Goal: Information Seeking & Learning: Learn about a topic

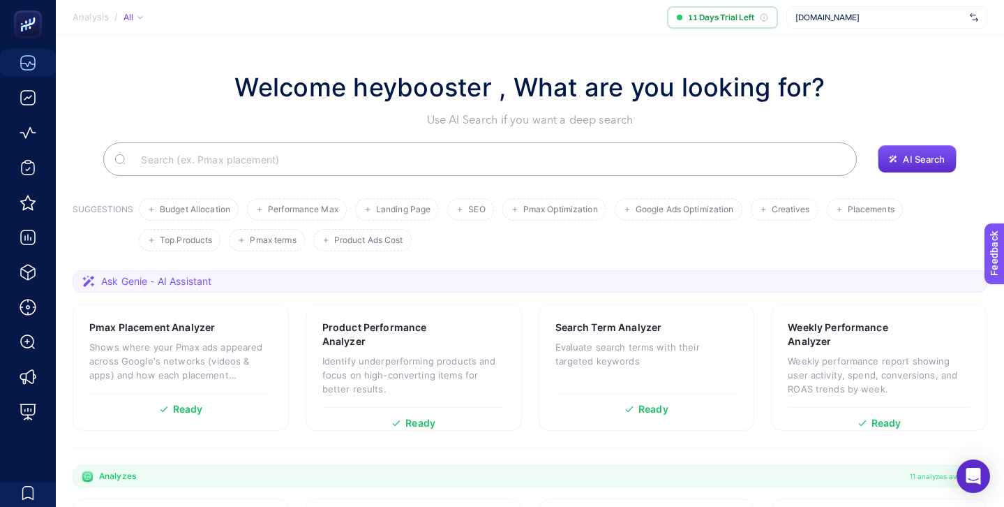
click at [868, 19] on span "[DOMAIN_NAME]" at bounding box center [880, 17] width 169 height 11
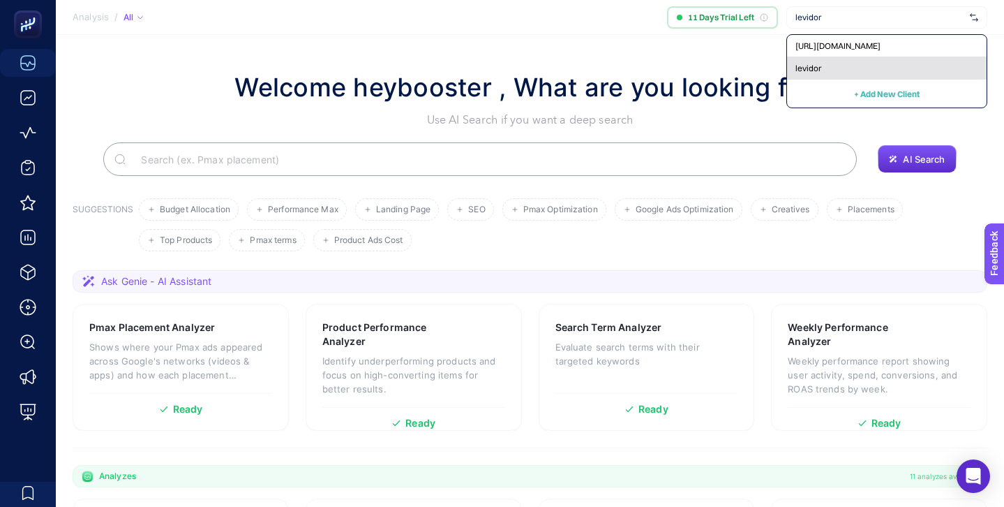
type input "levidor"
click at [860, 71] on div "levidor" at bounding box center [887, 68] width 200 height 22
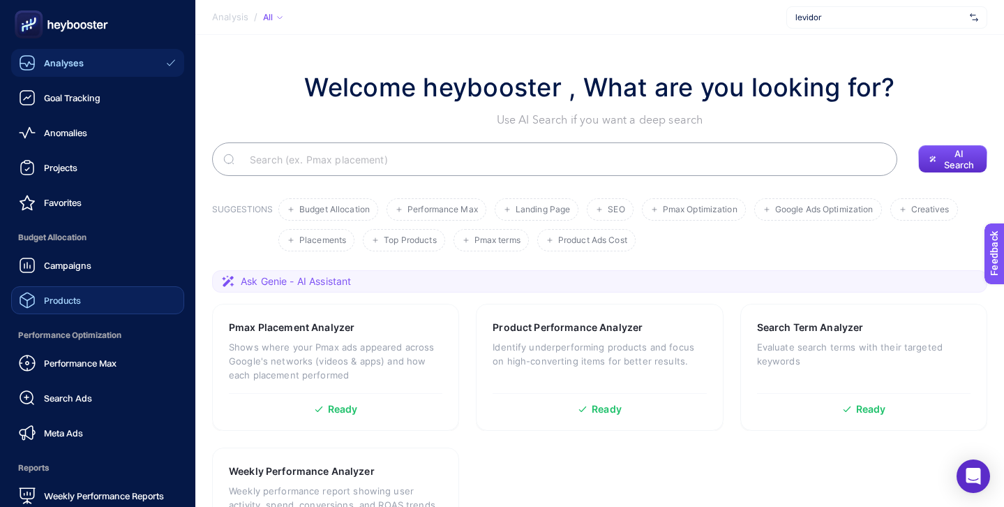
scroll to position [137, 0]
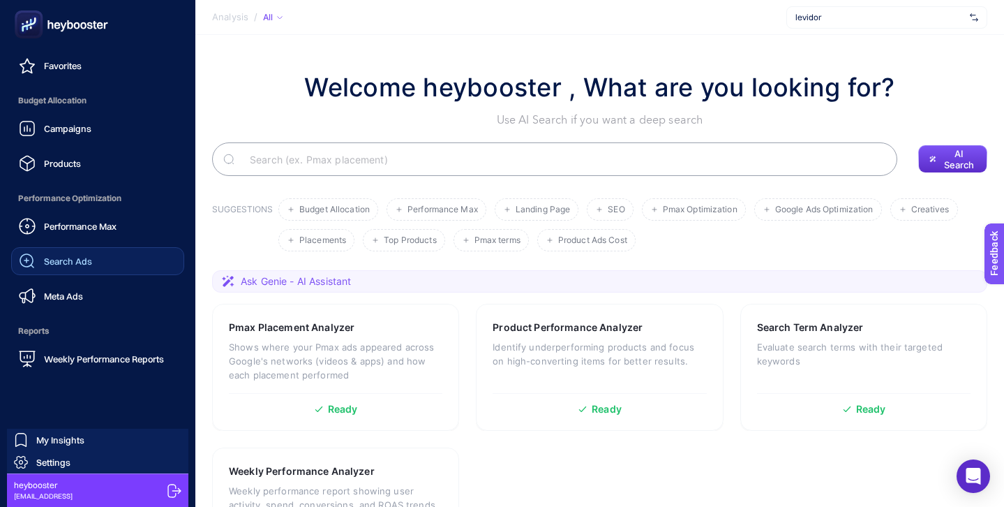
click at [98, 253] on link "Search Ads" at bounding box center [97, 261] width 173 height 28
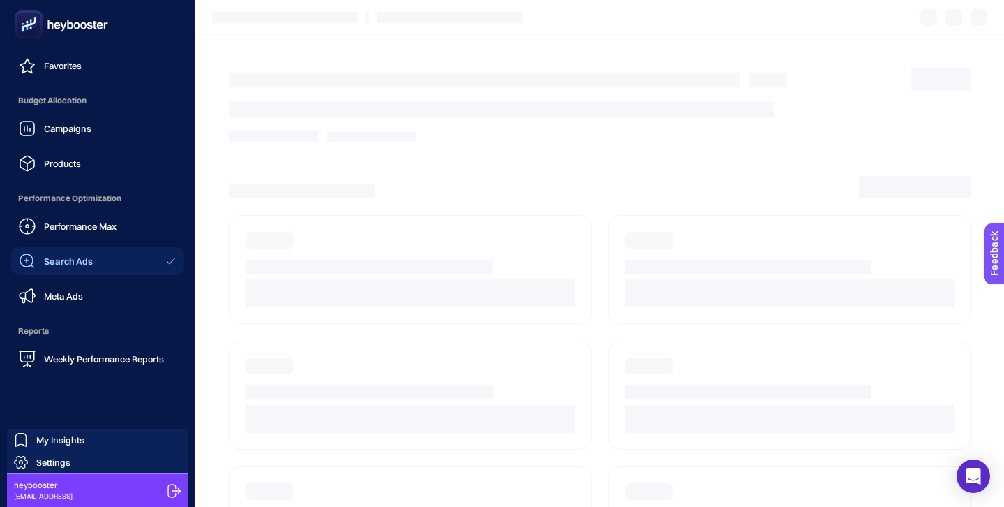
scroll to position [53, 0]
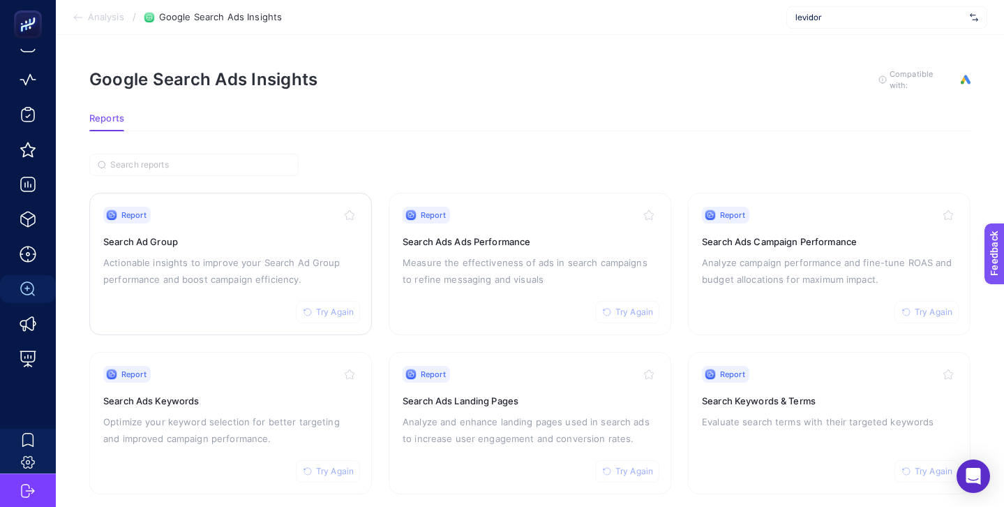
click at [305, 237] on h3 "Search Ad Group" at bounding box center [230, 242] width 255 height 14
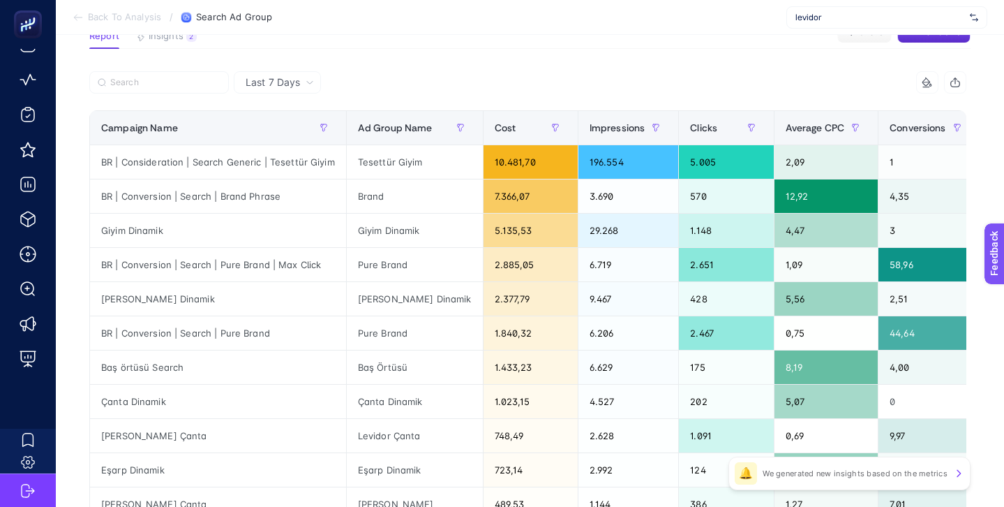
scroll to position [110, 0]
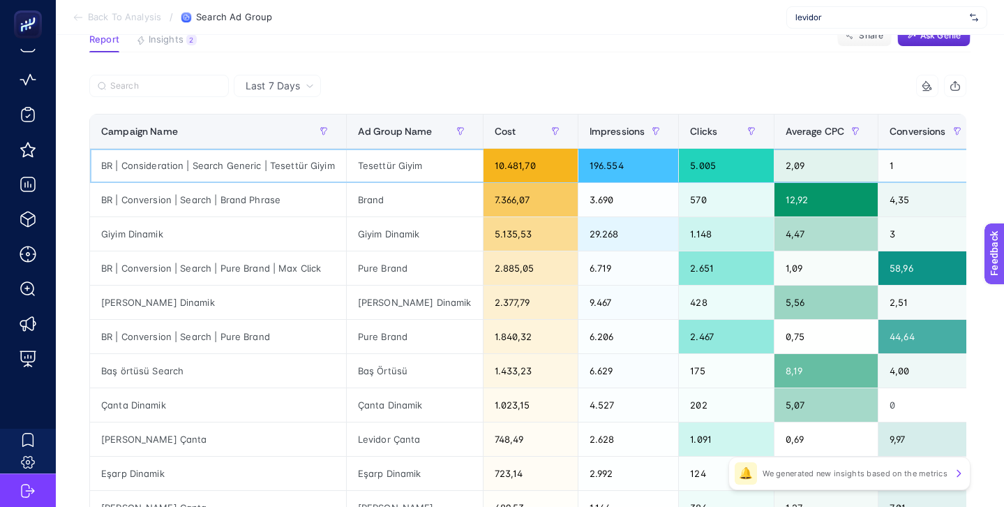
click at [298, 167] on div "BR | Consideration | Search Generic | Tesettür Giyim" at bounding box center [218, 166] width 256 height 34
click at [310, 84] on icon at bounding box center [310, 86] width 8 height 8
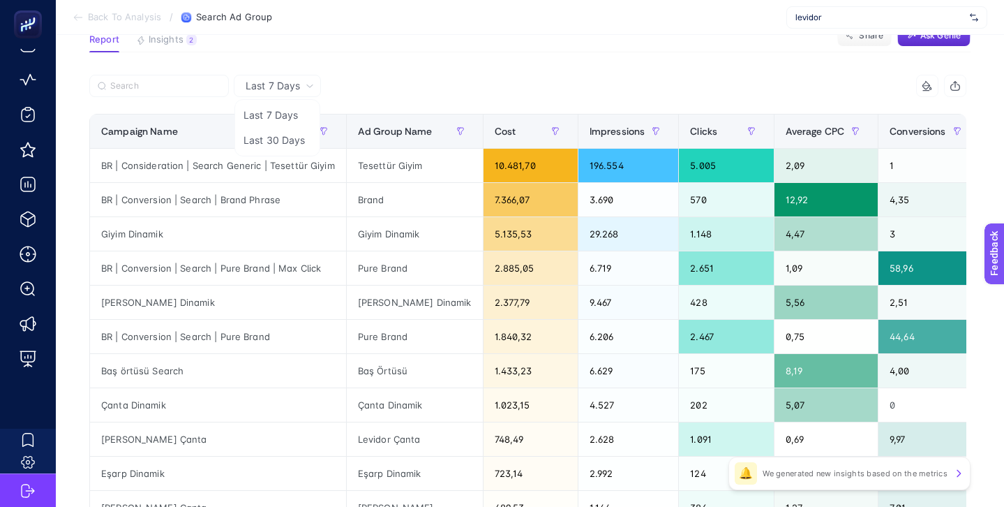
click at [364, 77] on div at bounding box center [308, 90] width 439 height 31
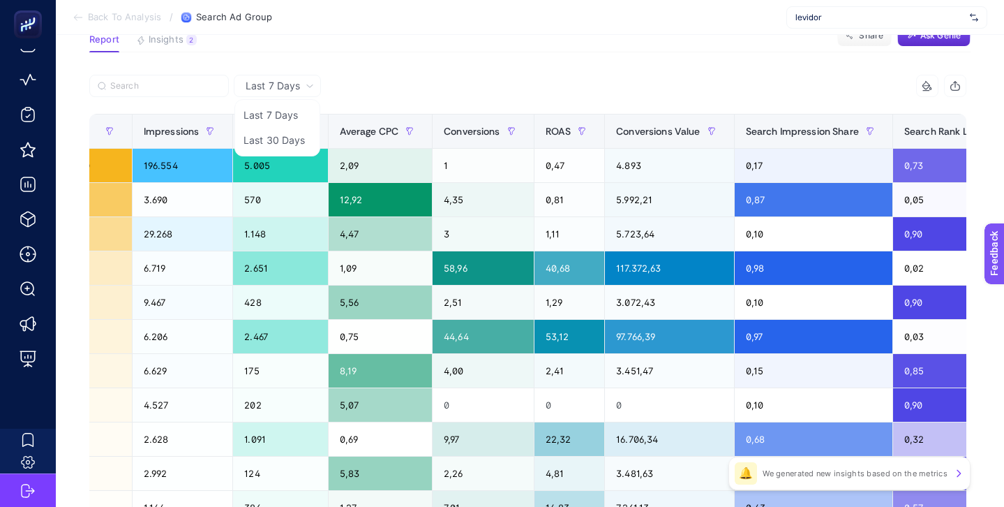
scroll to position [0, 611]
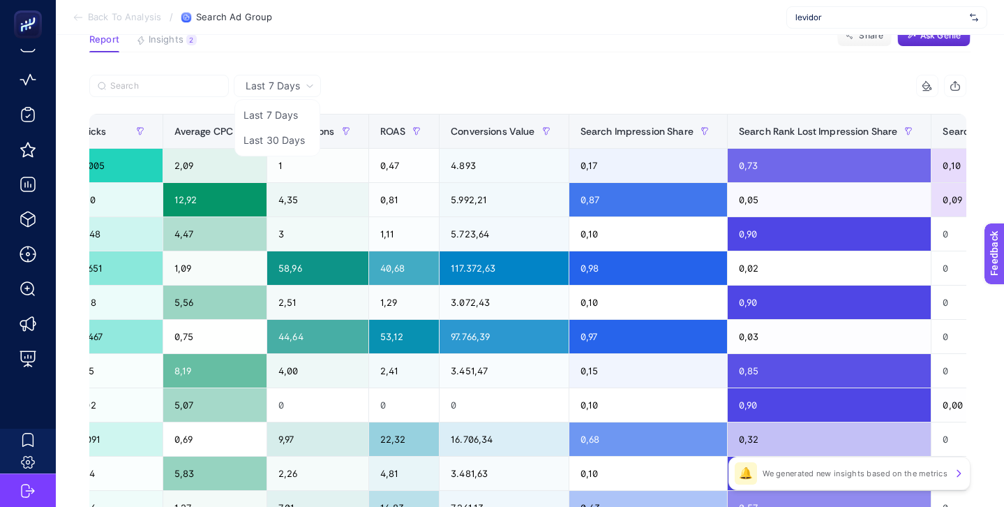
click at [415, 80] on div at bounding box center [308, 90] width 439 height 31
click at [311, 84] on icon at bounding box center [310, 86] width 8 height 8
click at [405, 84] on div at bounding box center [308, 90] width 439 height 31
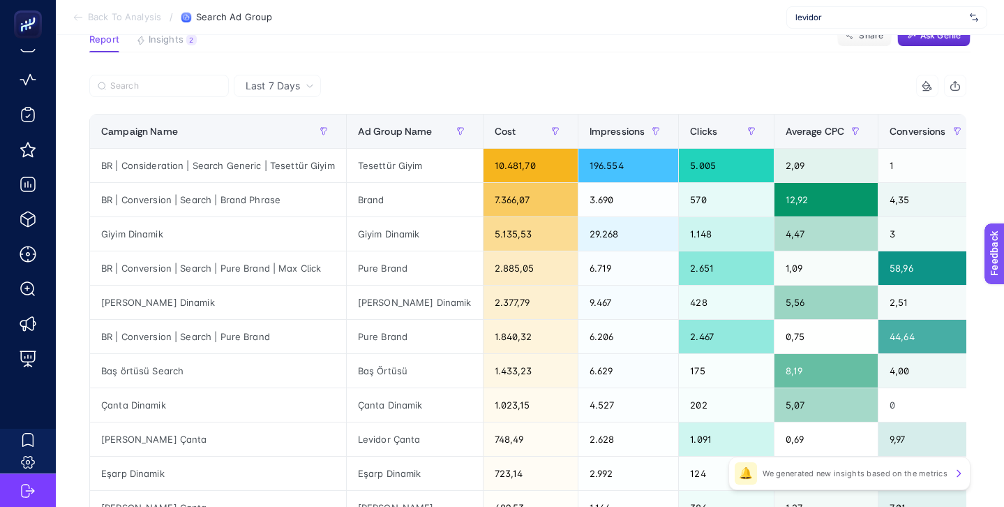
scroll to position [0, 0]
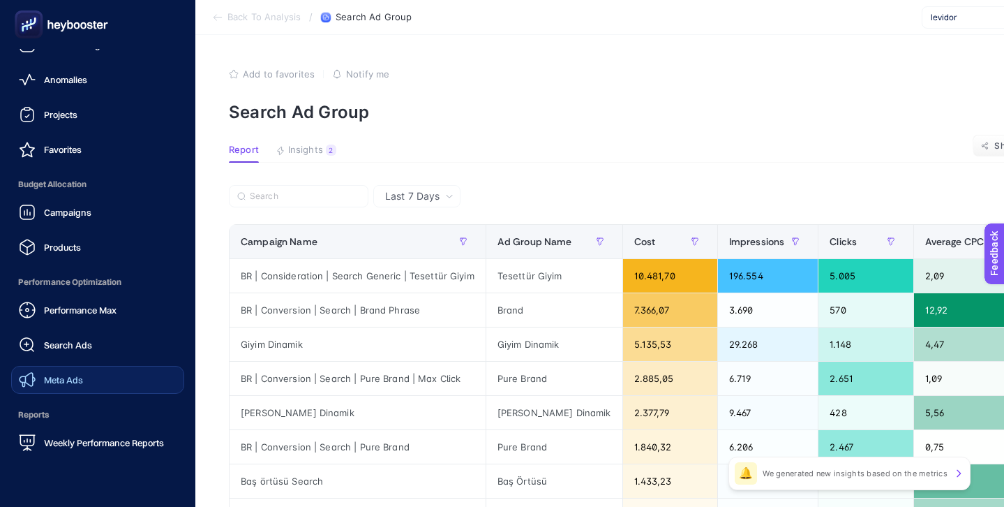
click at [66, 376] on span "Meta Ads" at bounding box center [63, 379] width 39 height 11
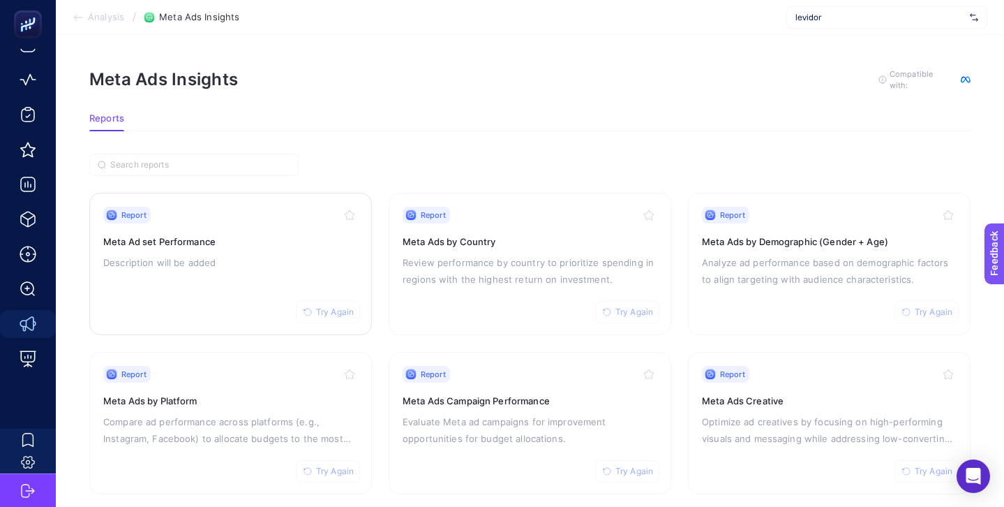
click at [251, 231] on div "Report Try Again Meta Ad set Performance Description will be added" at bounding box center [230, 264] width 255 height 114
click at [313, 254] on p "Description will be added" at bounding box center [230, 262] width 255 height 17
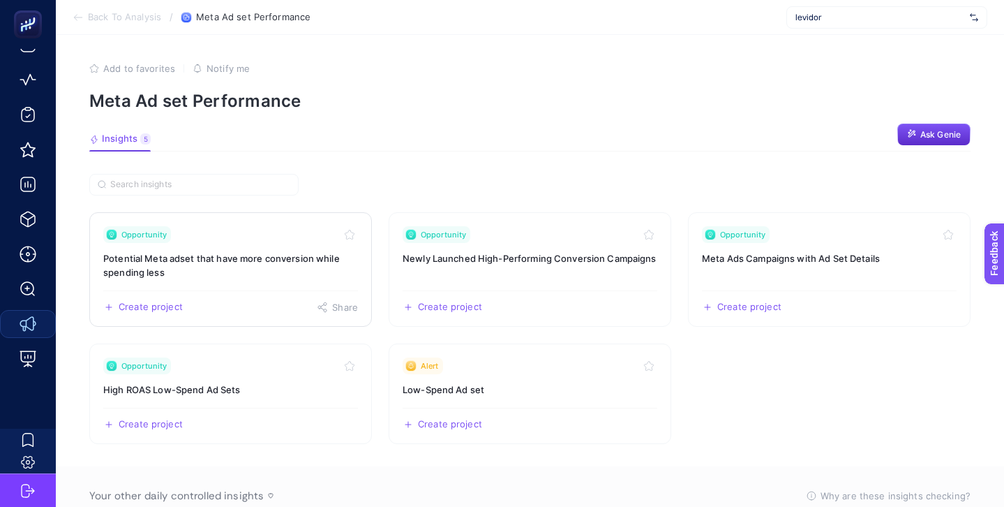
click at [306, 239] on div "Opportunity" at bounding box center [230, 234] width 255 height 17
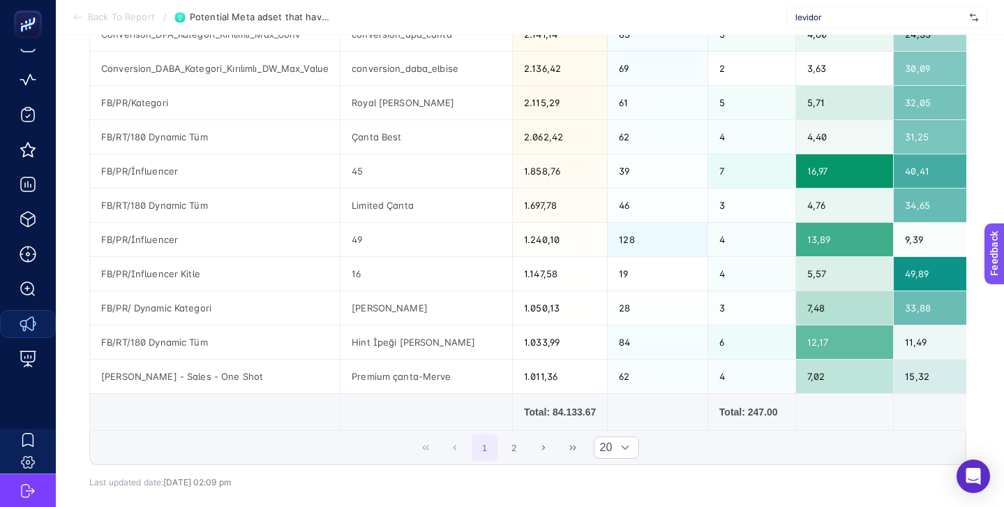
scroll to position [600, 0]
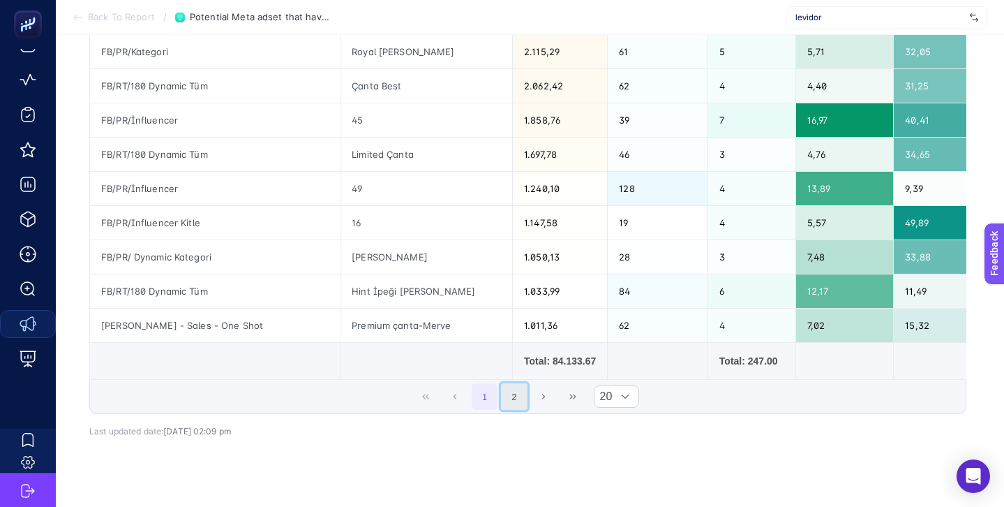
click at [508, 396] on button "2" at bounding box center [514, 396] width 27 height 27
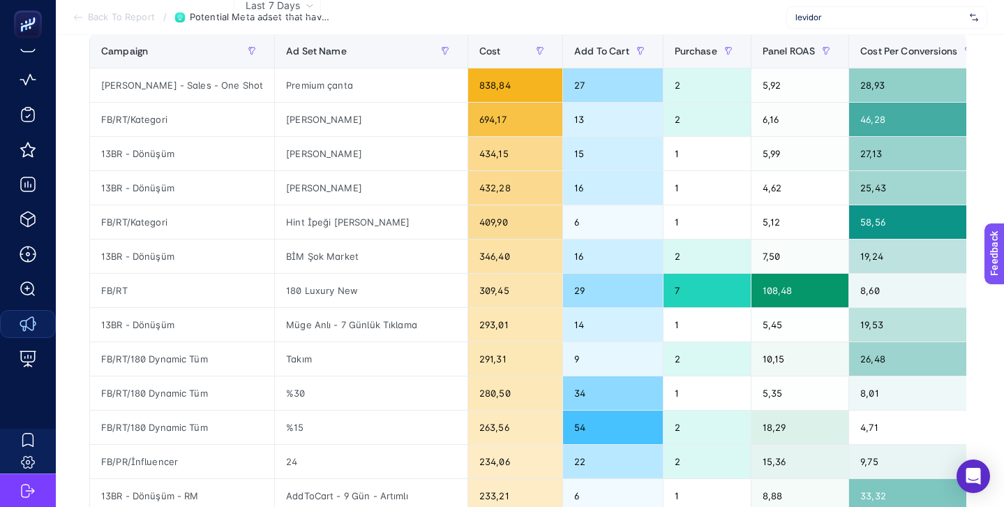
scroll to position [184, 0]
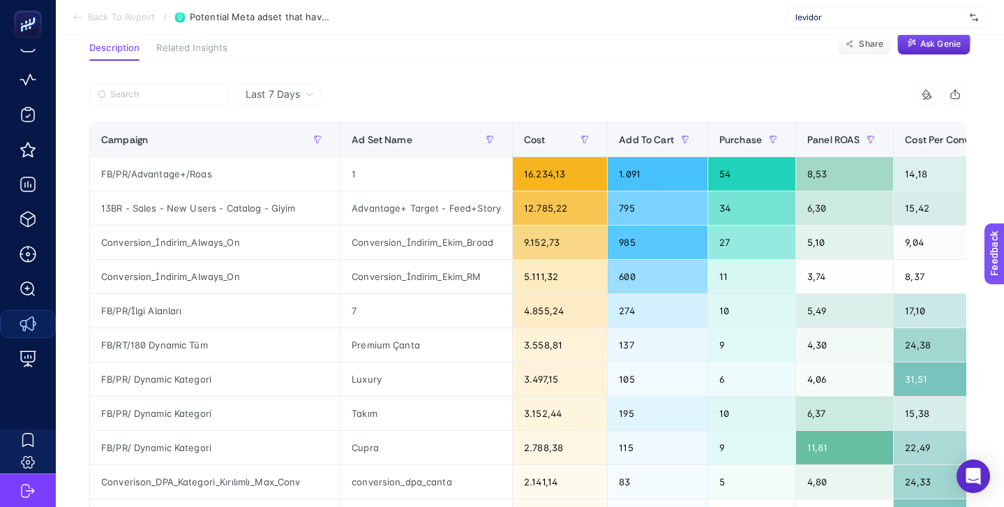
scroll to position [192, 0]
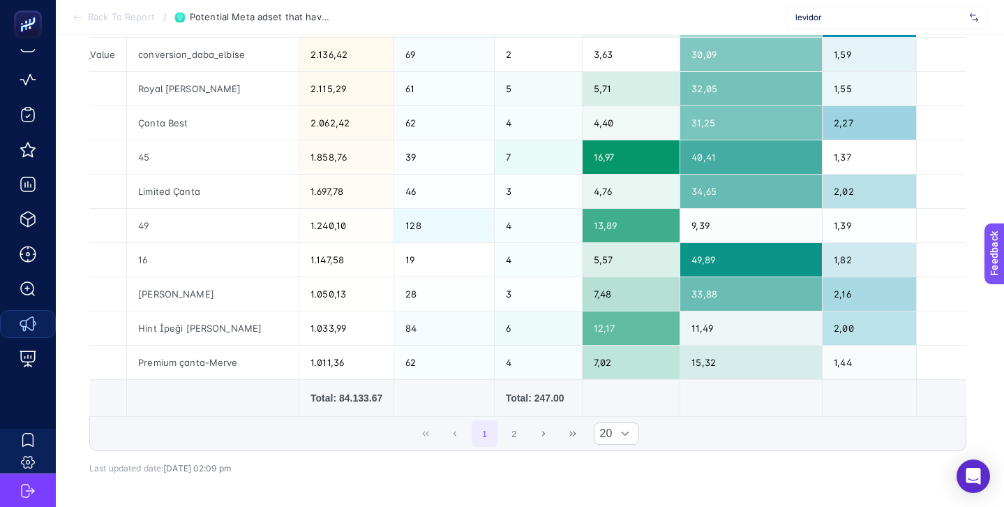
scroll to position [579, 0]
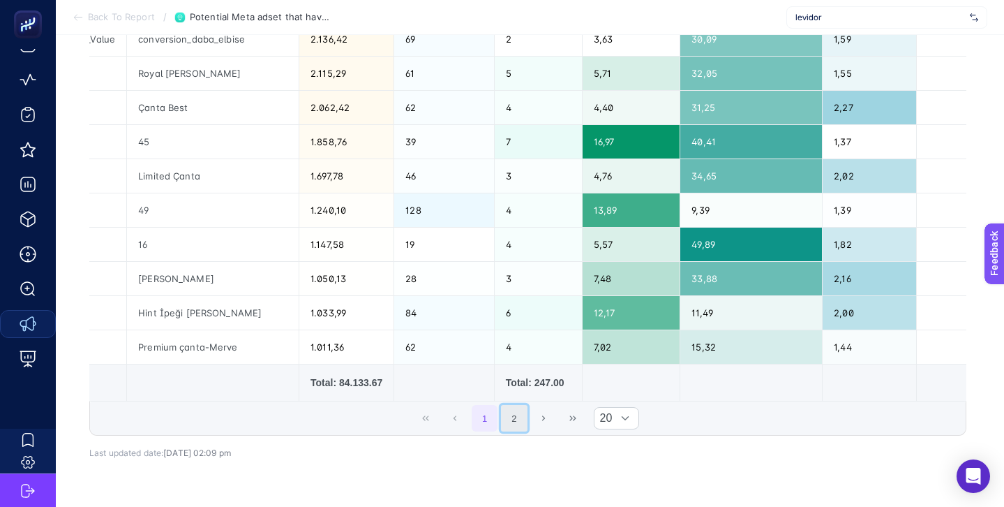
click at [510, 411] on button "2" at bounding box center [514, 418] width 27 height 27
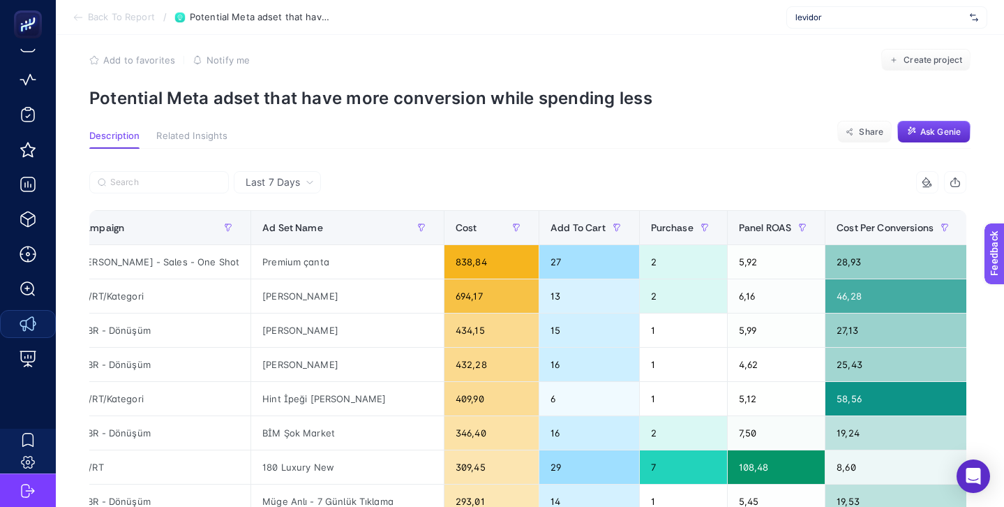
scroll to position [0, 0]
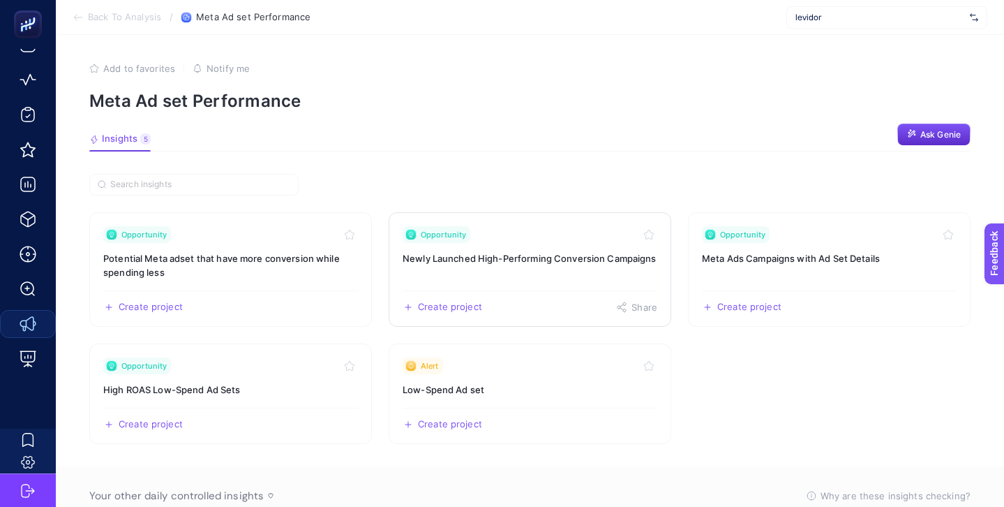
click at [462, 255] on h3 "Newly Launched High-Performing Conversion Campaigns" at bounding box center [530, 258] width 255 height 14
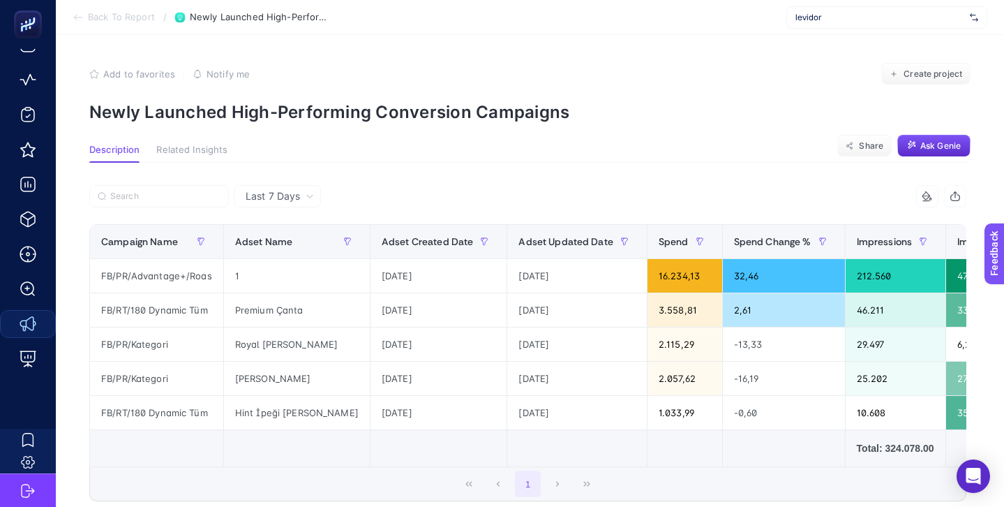
click at [344, 113] on p "Newly Launched High-Performing Conversion Campaigns" at bounding box center [530, 112] width 882 height 20
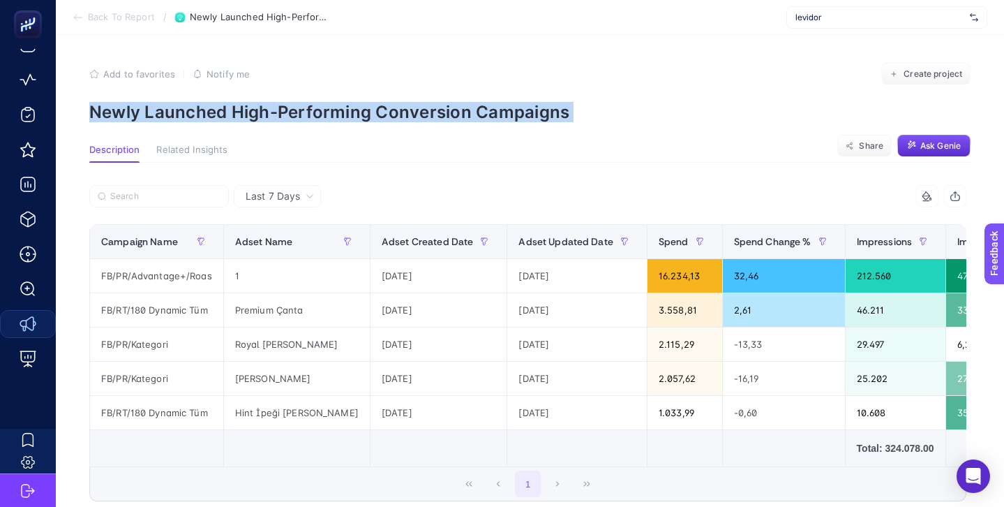
click at [344, 113] on p "Newly Launched High-Performing Conversion Campaigns" at bounding box center [530, 112] width 882 height 20
copy article "Newly Launched High-Performing Conversion Campaigns"
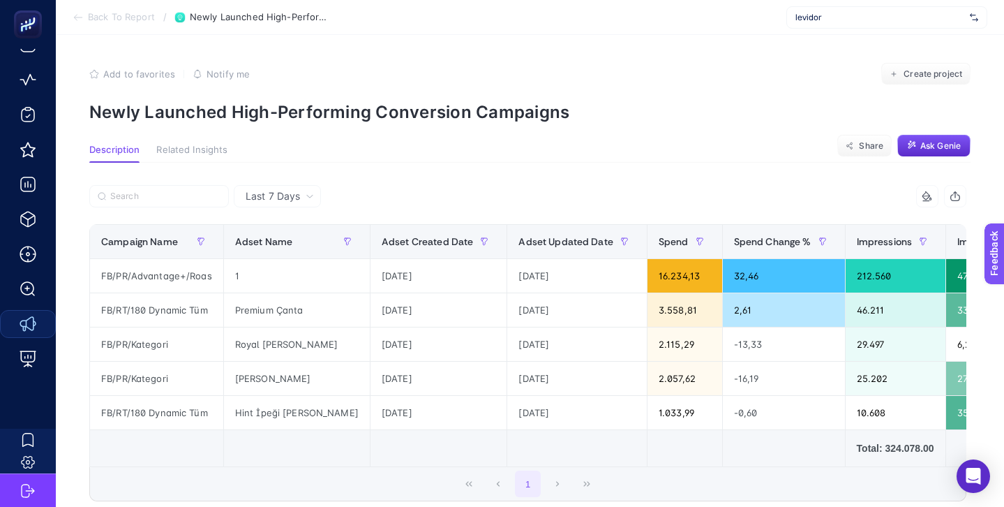
click at [477, 172] on div "Last 7 Days 16 items selected Campaign Name Adset Name Adset Created Date Adset…" at bounding box center [528, 379] width 900 height 433
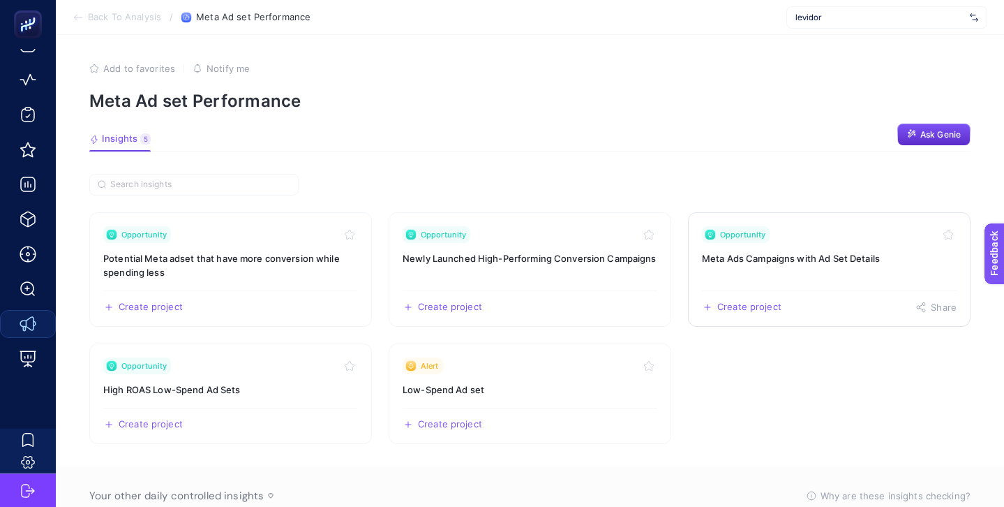
click at [754, 264] on h3 "Meta Ads Campaigns with Ad Set Details" at bounding box center [829, 258] width 255 height 14
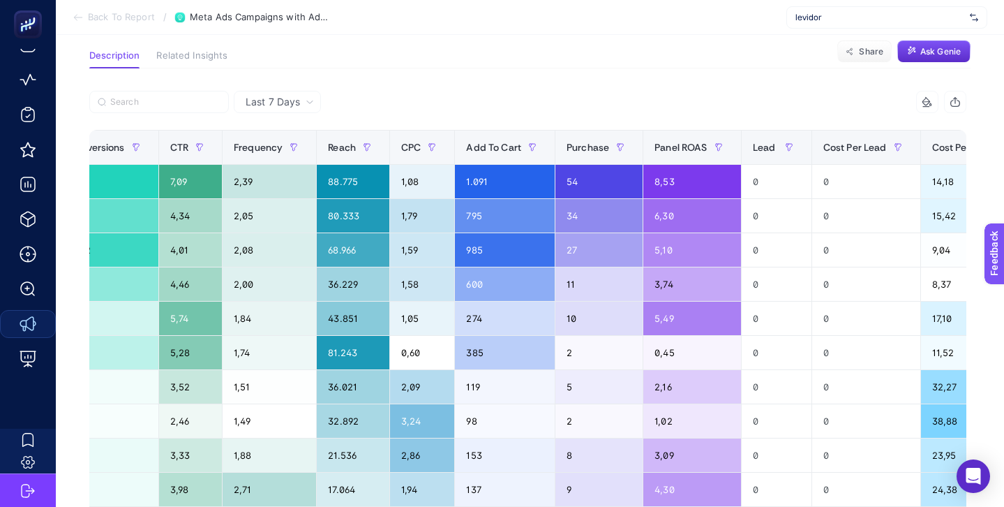
scroll to position [0, 722]
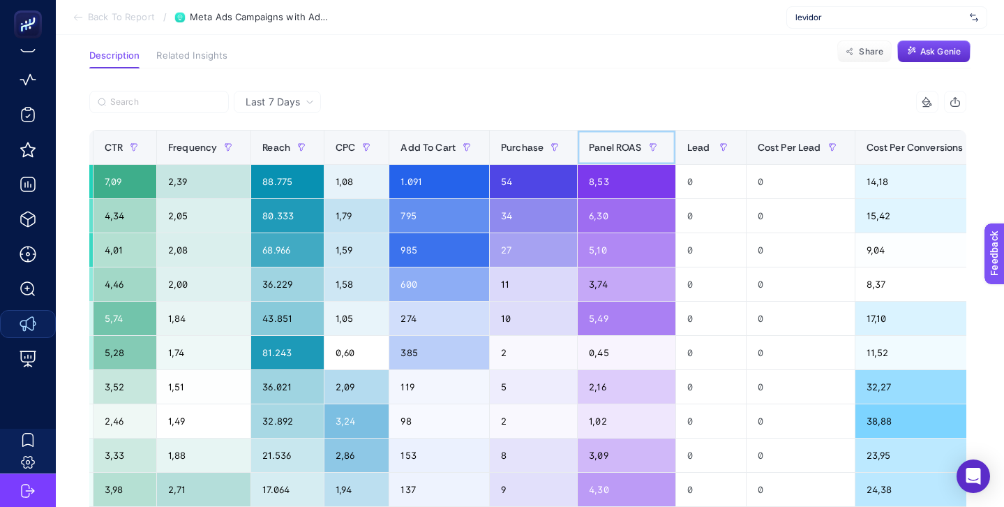
click at [622, 147] on span "Panel ROAS" at bounding box center [615, 147] width 52 height 11
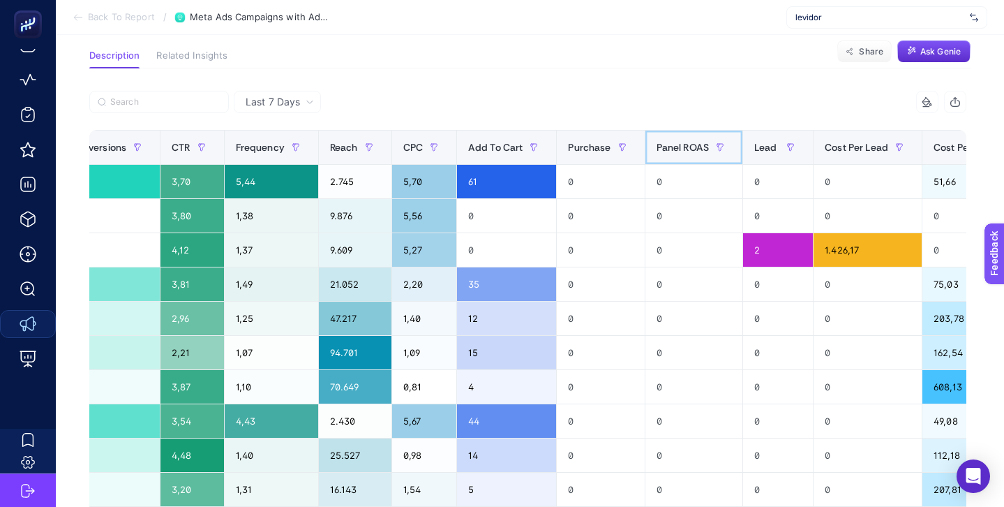
click at [690, 144] on span "Panel ROAS" at bounding box center [683, 147] width 52 height 11
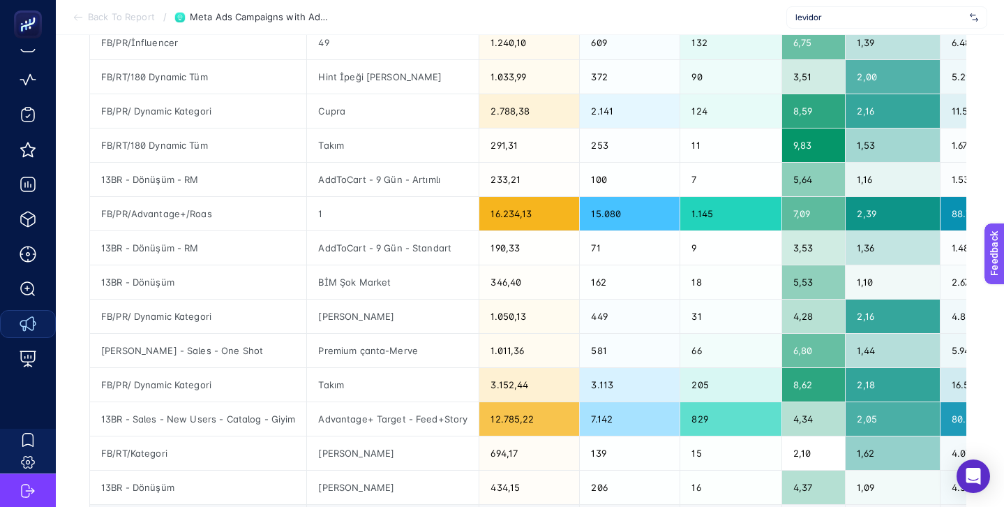
scroll to position [472, 0]
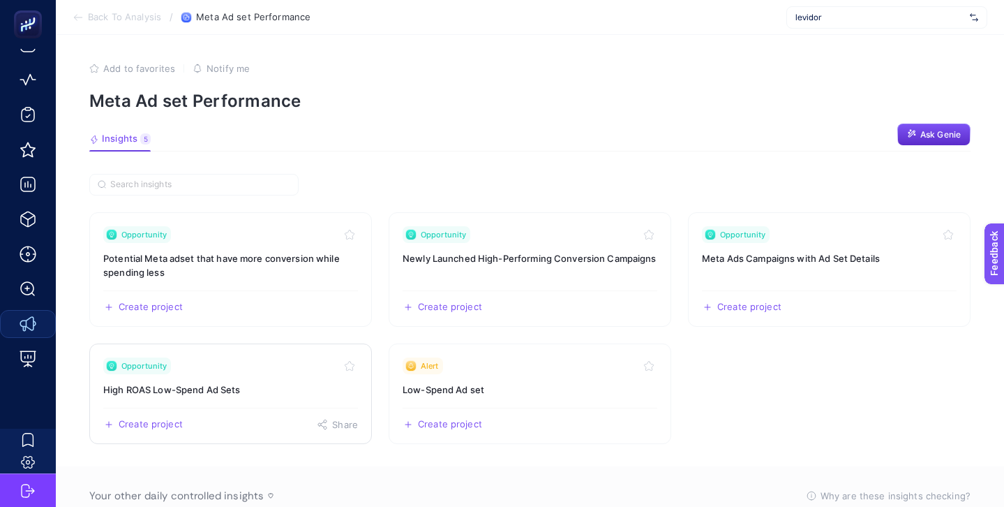
click at [244, 365] on div "Opportunity" at bounding box center [230, 365] width 255 height 17
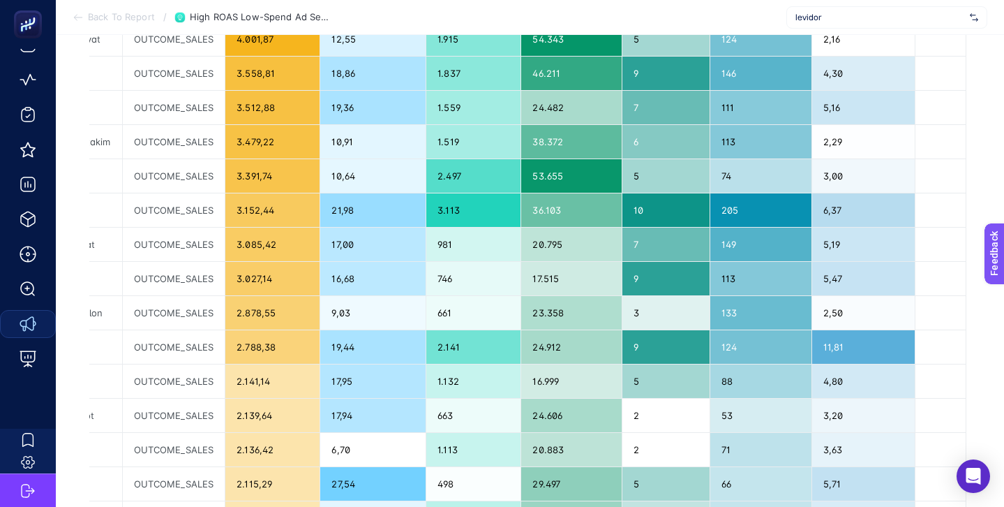
scroll to position [140, 0]
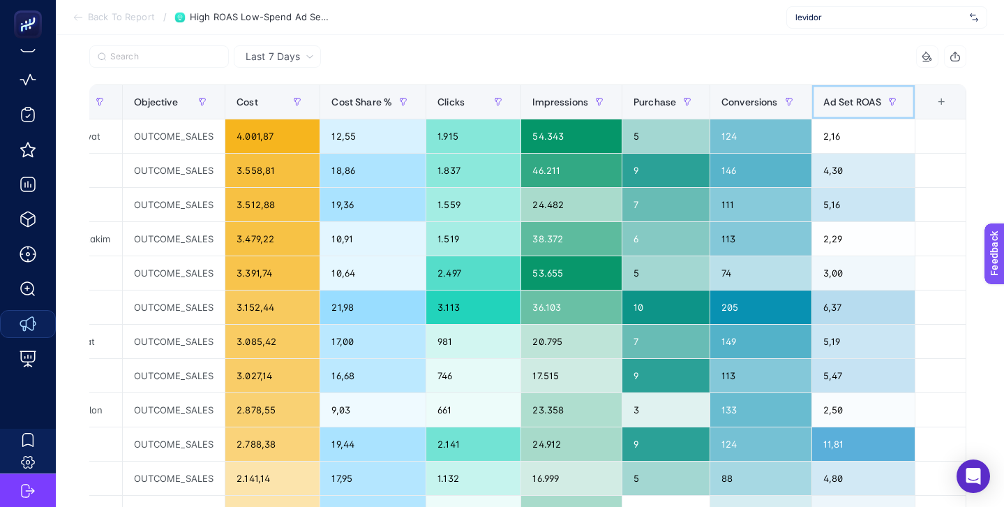
click at [856, 96] on span "Ad Set ROAS" at bounding box center [853, 101] width 59 height 11
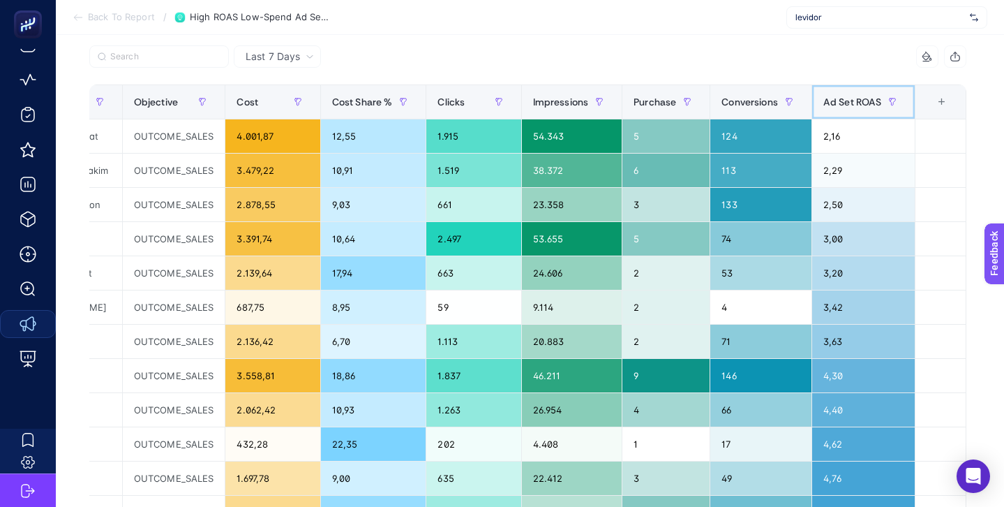
click at [856, 96] on span "Ad Set ROAS" at bounding box center [853, 101] width 59 height 11
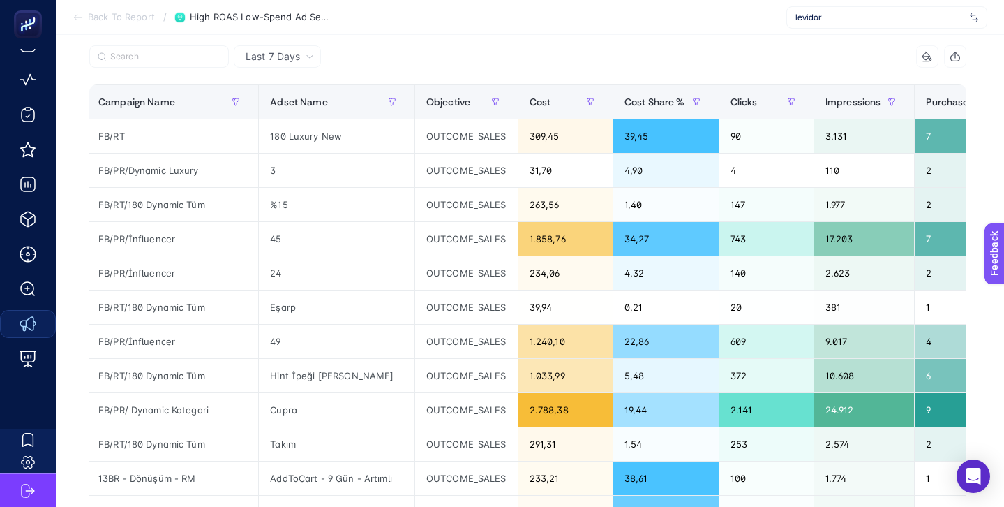
scroll to position [0, 0]
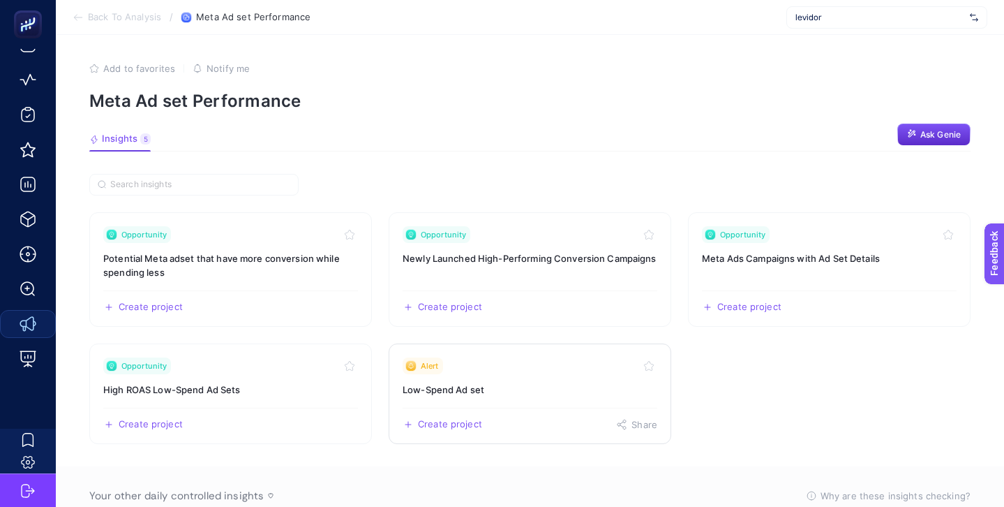
click at [502, 364] on div "Alert" at bounding box center [530, 365] width 255 height 17
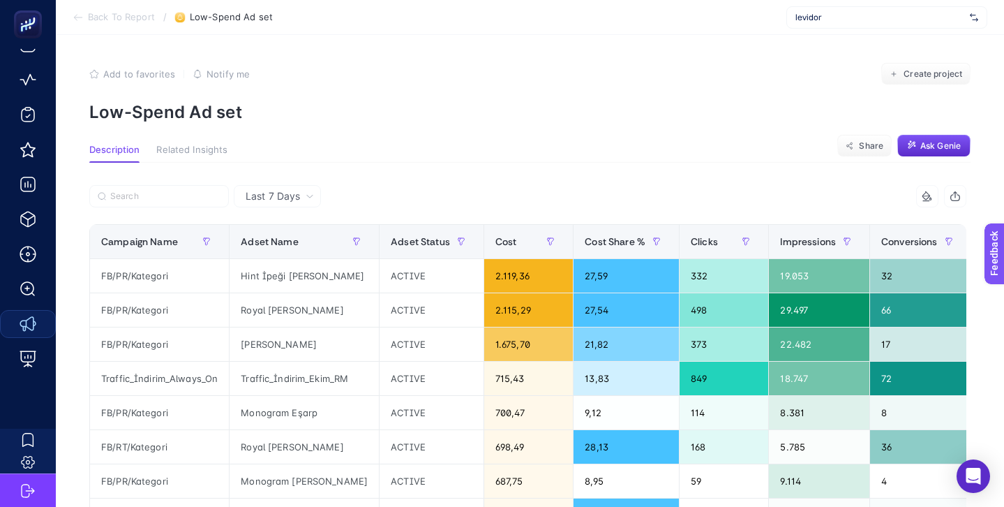
click at [193, 113] on p "Low-Spend Ad set" at bounding box center [530, 112] width 882 height 20
copy article "Low-Spend Ad set"
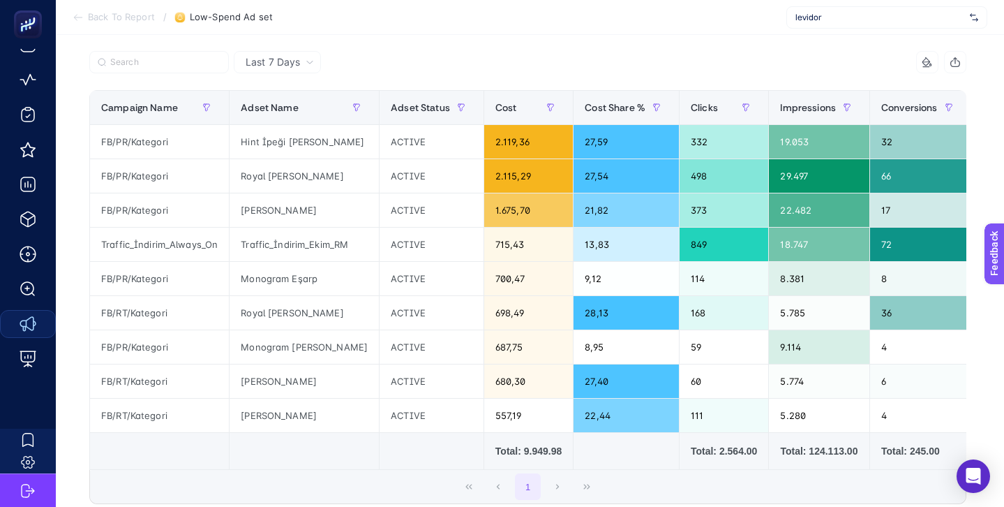
scroll to position [0, 206]
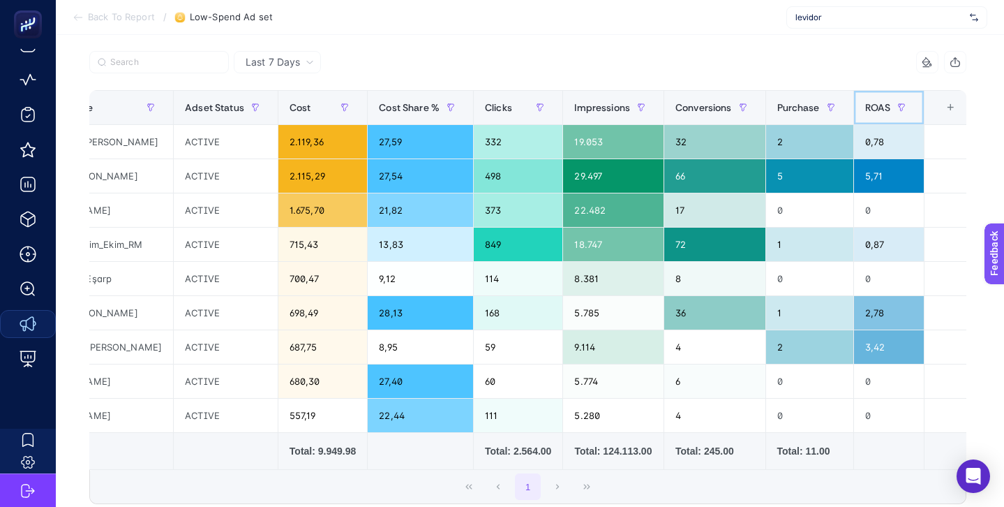
click at [868, 103] on span "ROAS" at bounding box center [878, 107] width 26 height 11
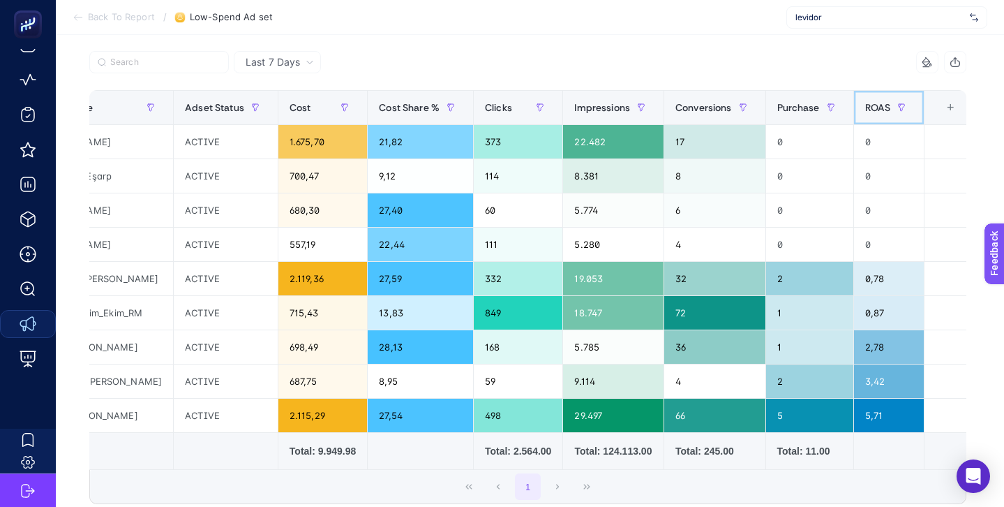
click at [868, 103] on span "ROAS" at bounding box center [878, 107] width 26 height 11
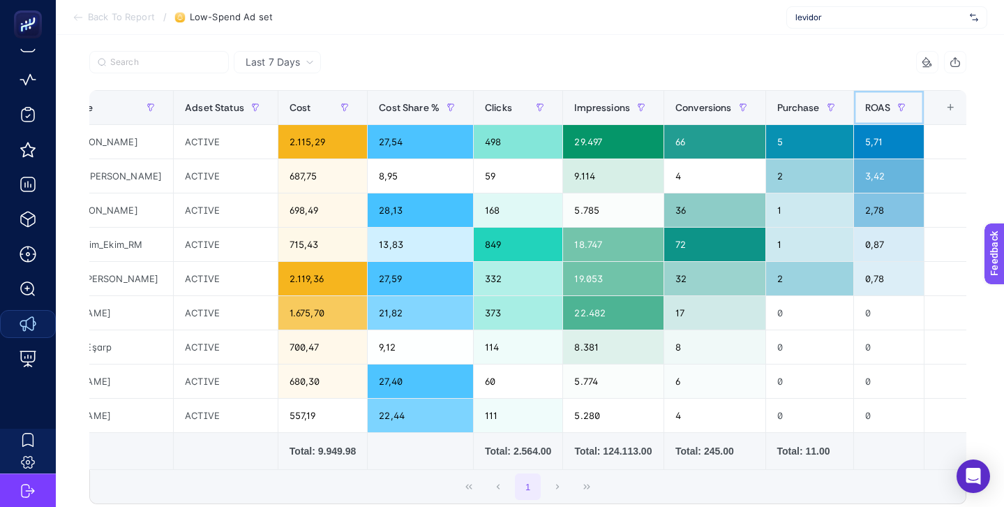
scroll to position [0, 0]
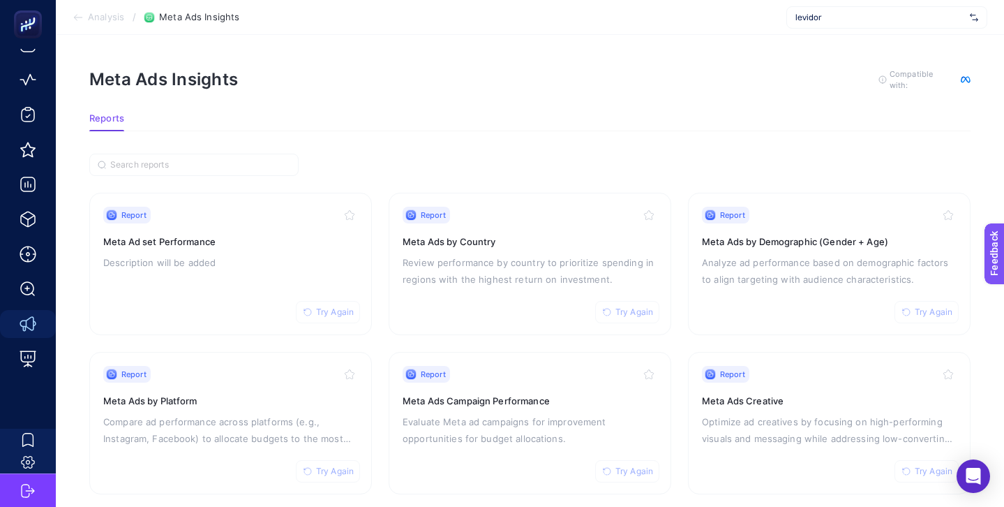
scroll to position [19, 0]
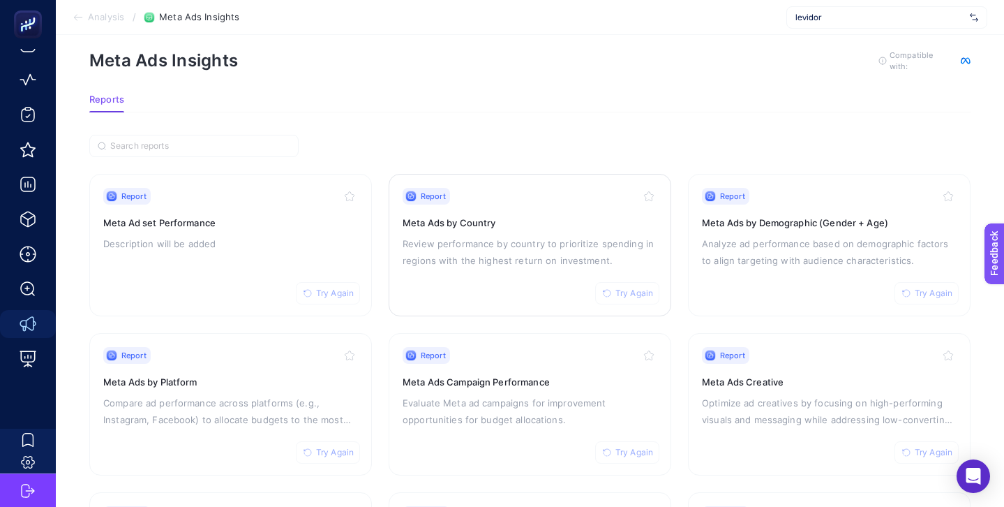
click at [602, 244] on p "Review performance by country to prioritize spending in regions with the highes…" at bounding box center [530, 252] width 255 height 34
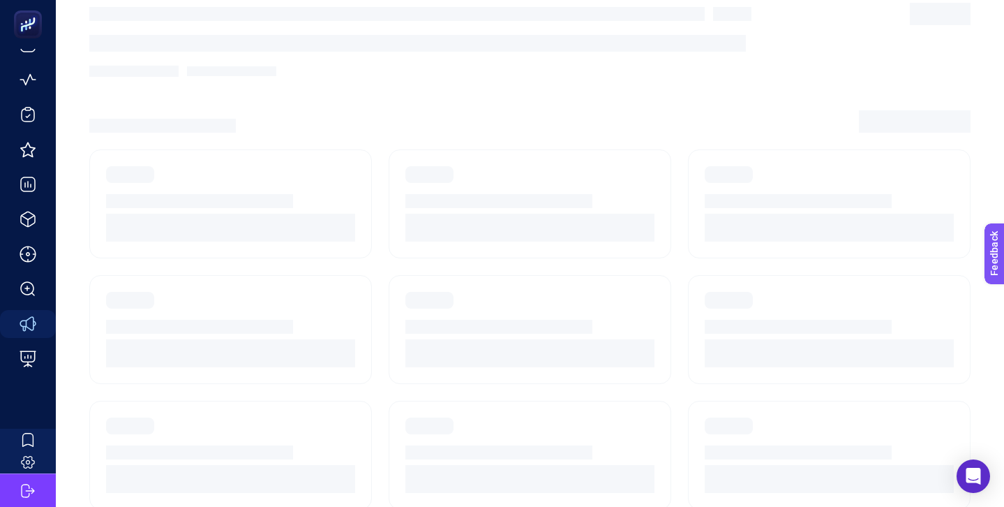
scroll to position [19, 0]
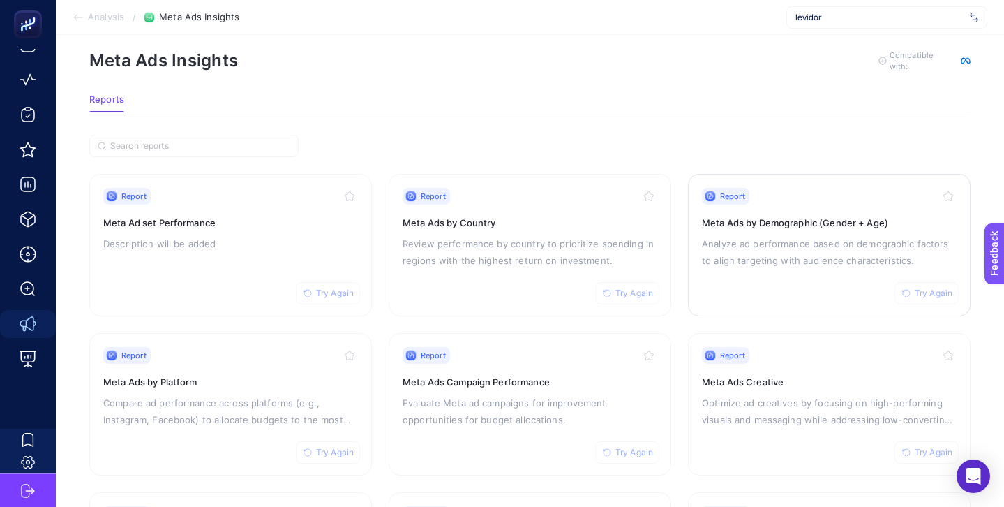
click at [774, 239] on p "Analyze ad performance based on demographic factors to align targeting with aud…" at bounding box center [829, 252] width 255 height 34
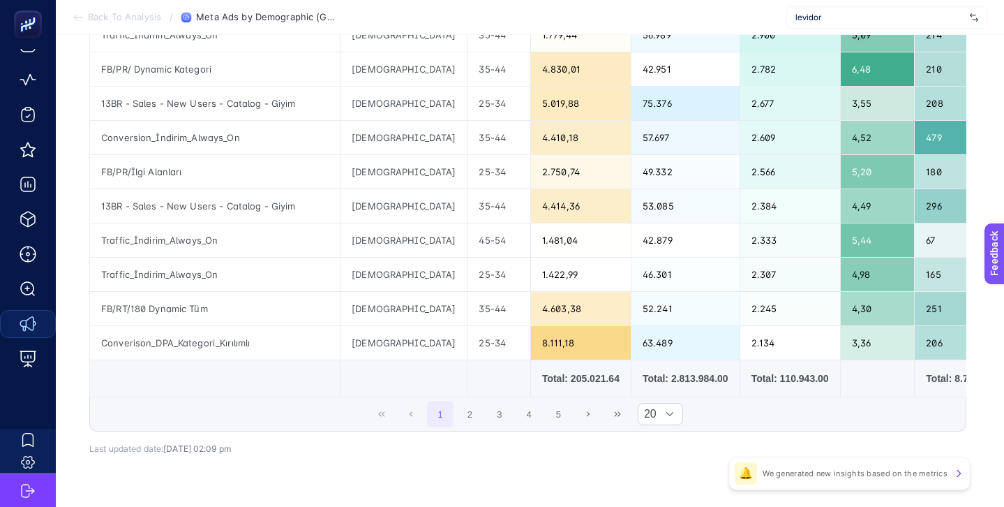
scroll to position [619, 0]
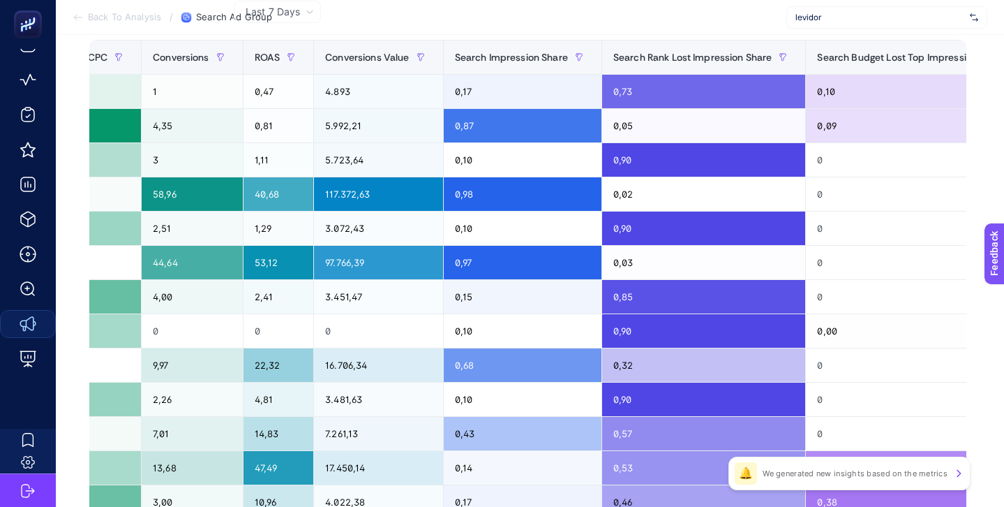
scroll to position [0, 699]
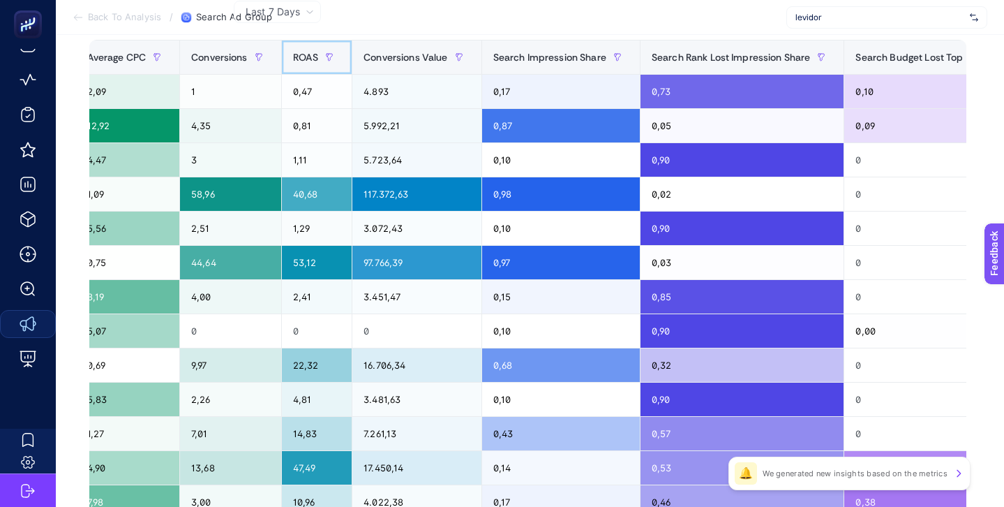
click at [296, 56] on span "ROAS" at bounding box center [306, 57] width 26 height 11
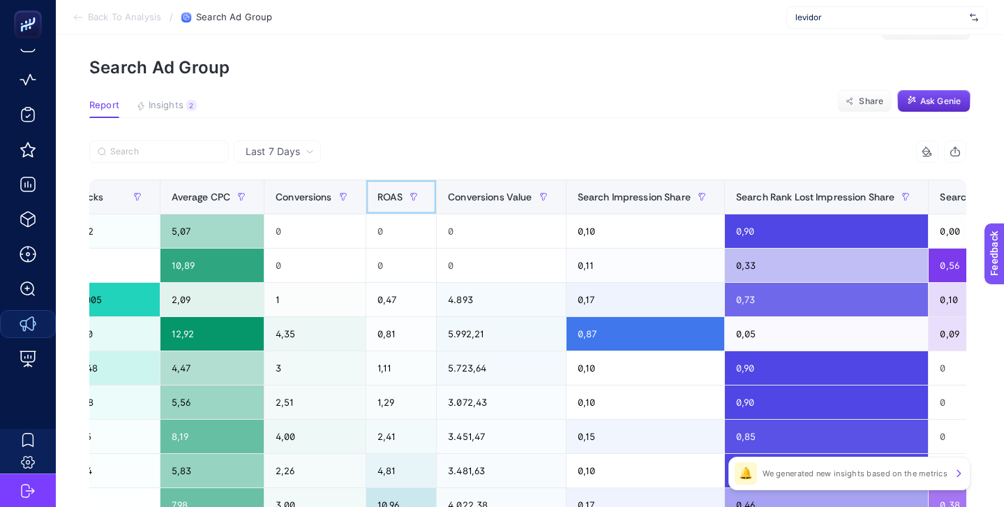
scroll to position [0, 0]
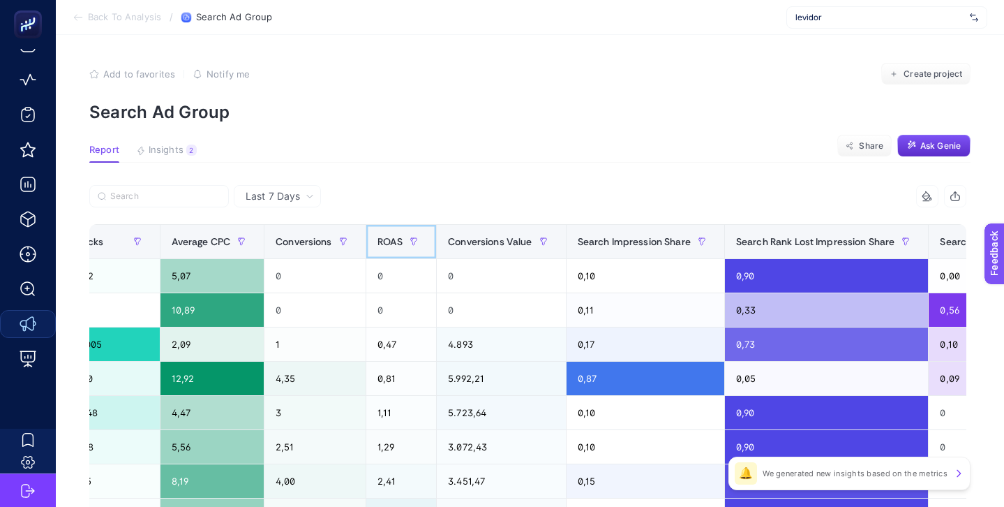
click at [387, 239] on span "ROAS" at bounding box center [391, 241] width 26 height 11
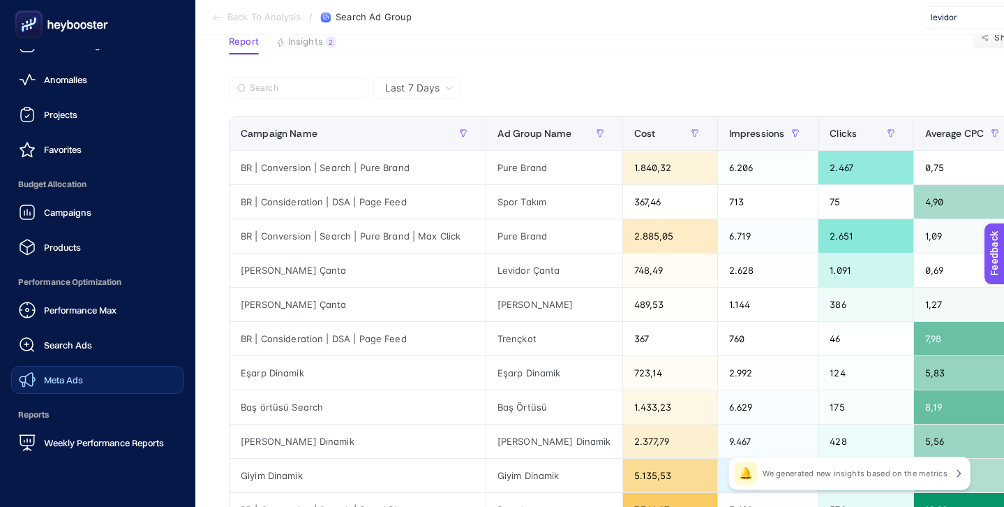
click at [75, 381] on span "Meta Ads" at bounding box center [63, 379] width 39 height 11
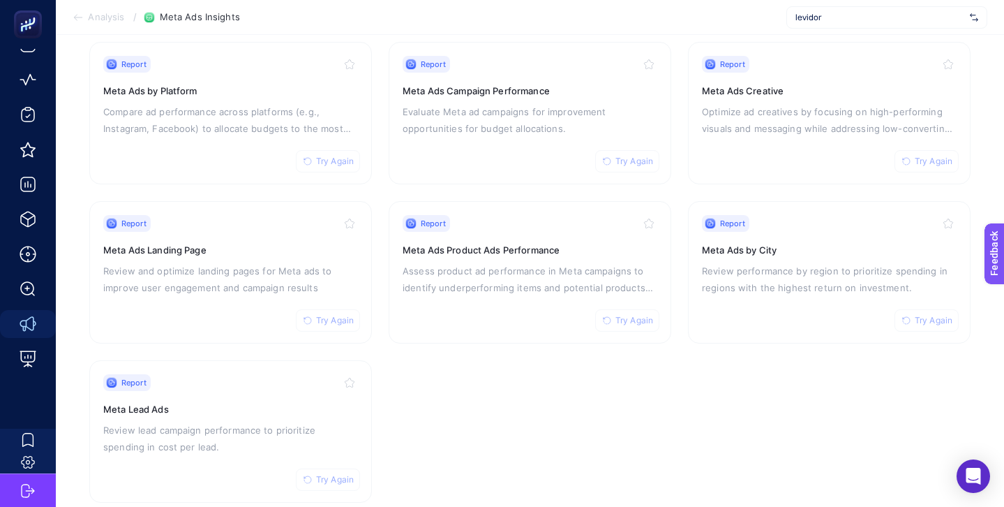
scroll to position [337, 0]
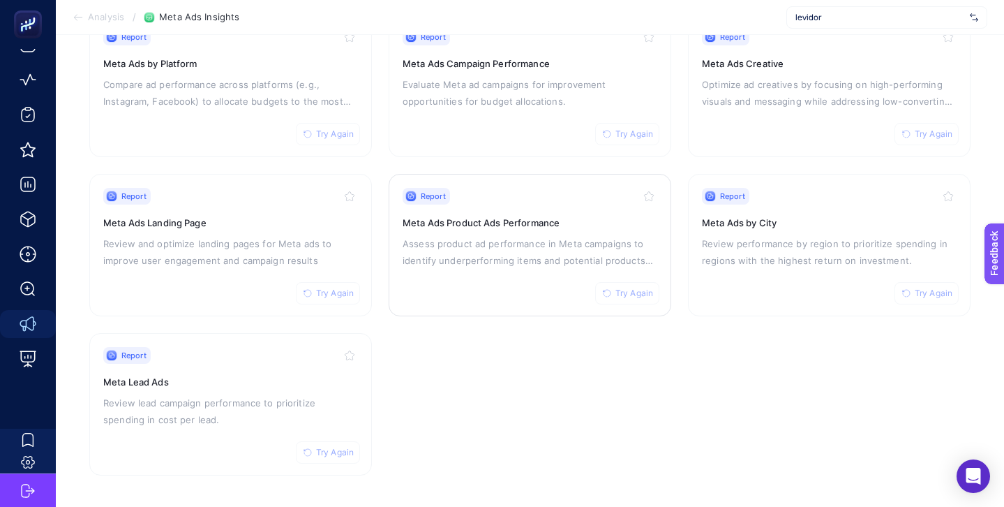
click at [546, 200] on div "Report Try Again" at bounding box center [530, 196] width 255 height 17
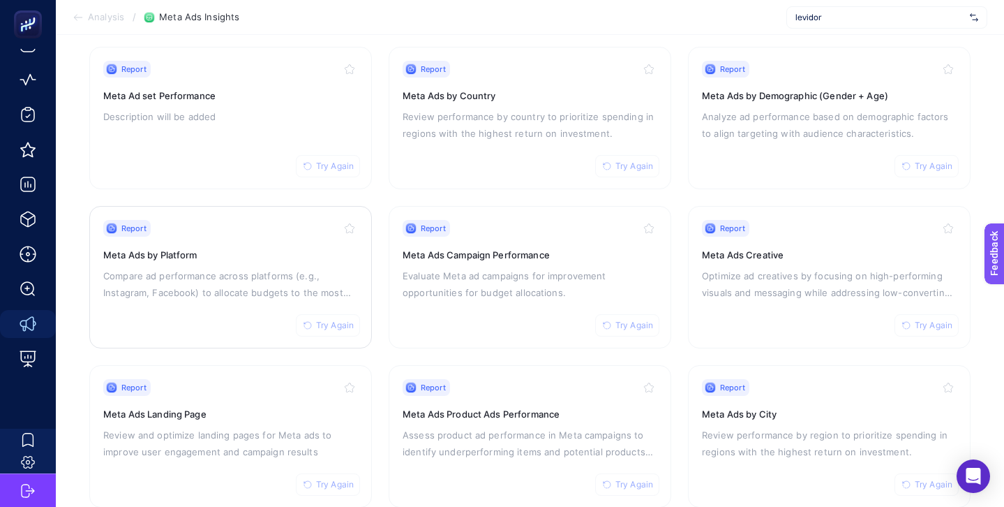
scroll to position [60, 0]
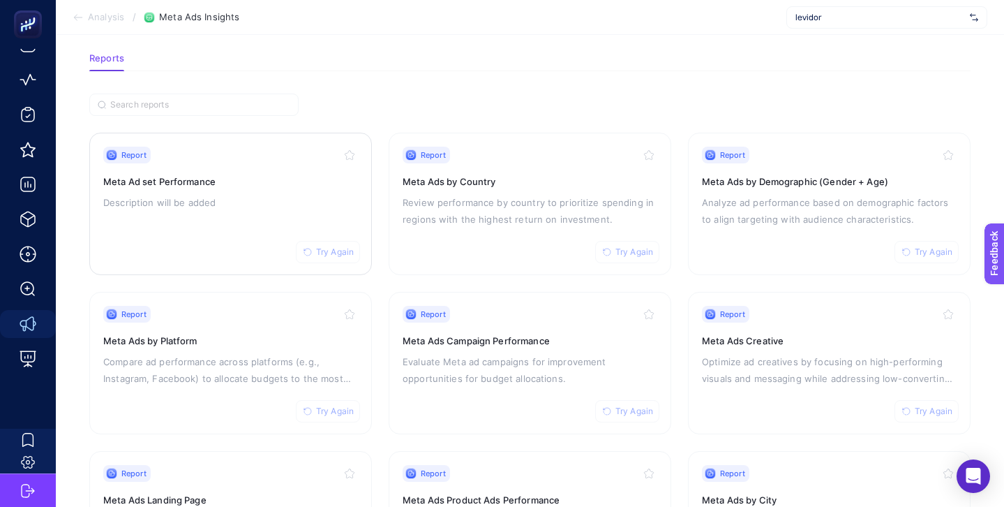
click at [267, 182] on h3 "Meta Ad set Performance" at bounding box center [230, 181] width 255 height 14
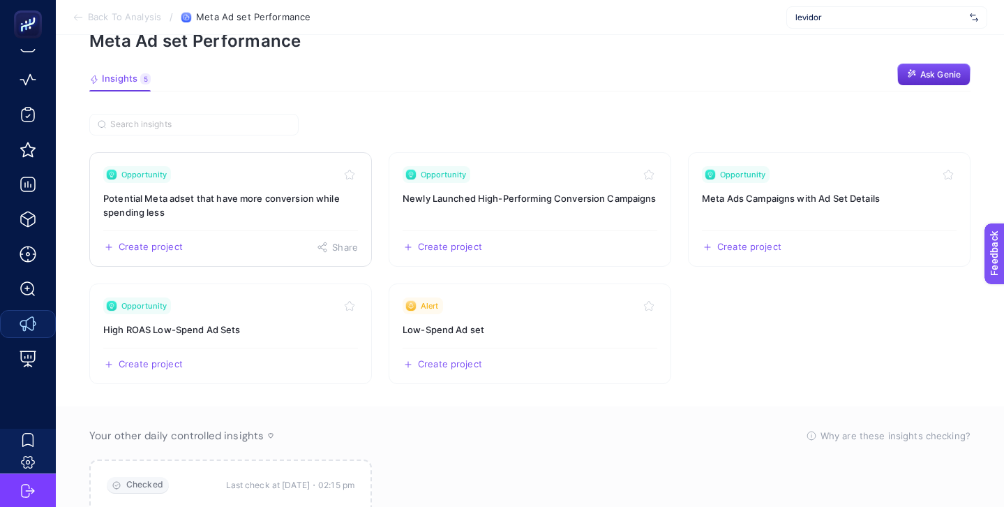
click at [280, 181] on div "Opportunity" at bounding box center [230, 174] width 255 height 17
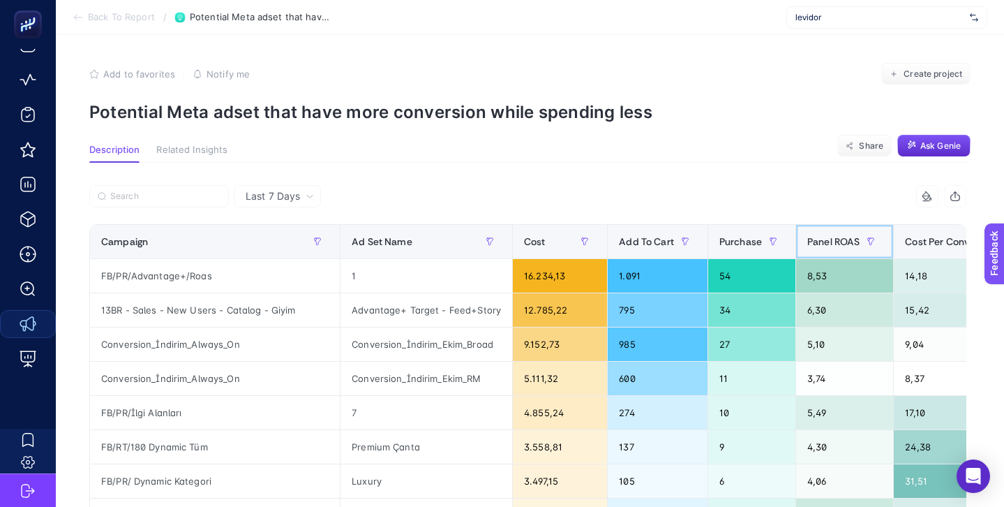
click at [819, 237] on span "Panel ROAS" at bounding box center [834, 241] width 52 height 11
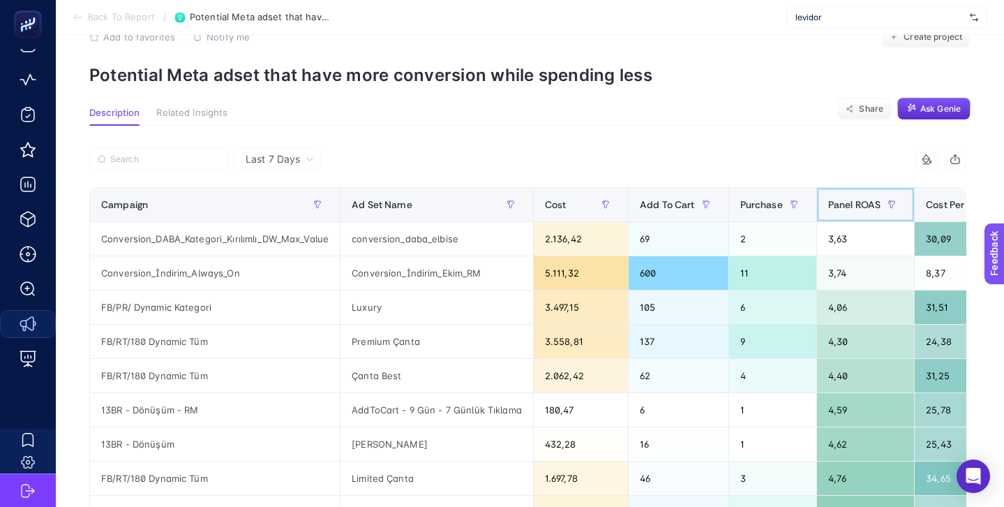
scroll to position [17, 0]
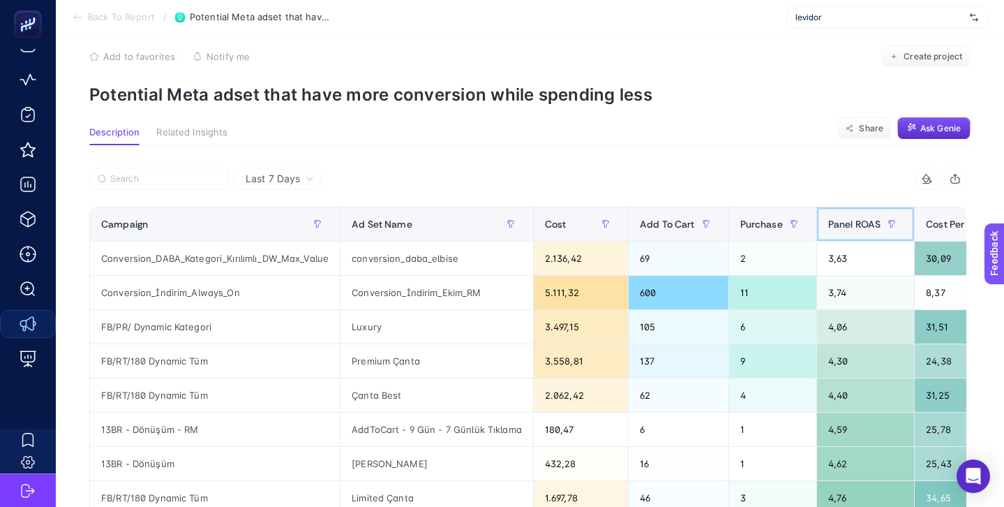
click at [847, 223] on span "Panel ROAS" at bounding box center [854, 223] width 52 height 11
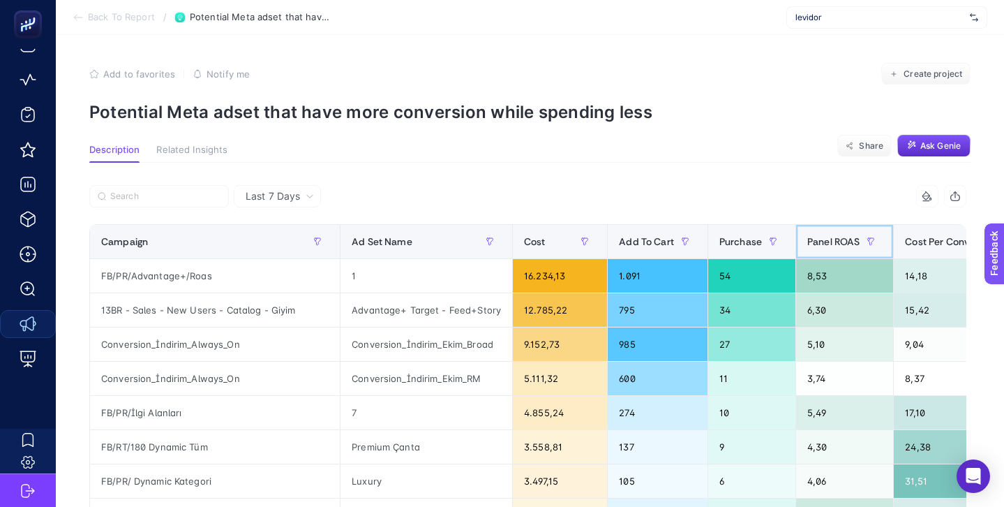
click at [835, 239] on span "Panel ROAS" at bounding box center [834, 241] width 52 height 11
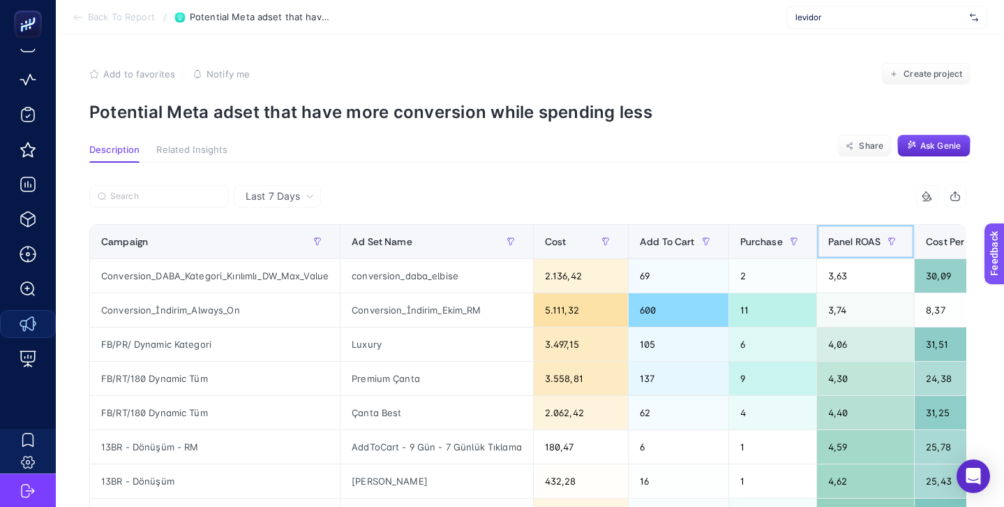
click at [839, 240] on span "Panel ROAS" at bounding box center [854, 241] width 52 height 11
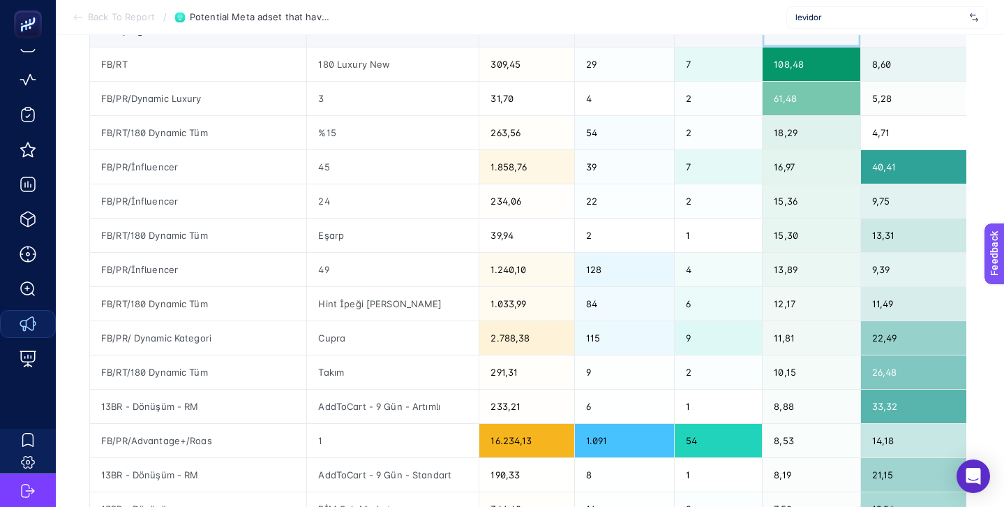
scroll to position [249, 0]
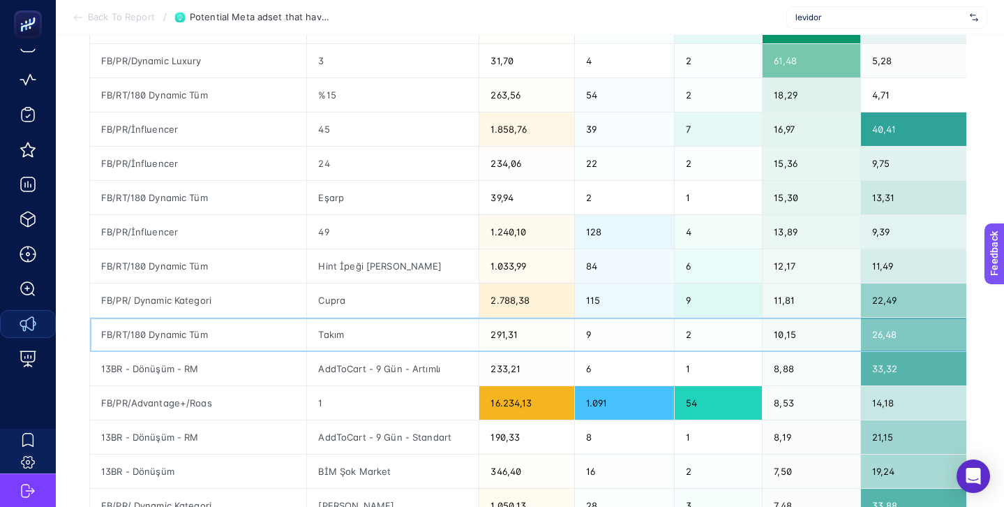
click at [181, 334] on div "FB/RT/180 Dynamic Tüm" at bounding box center [198, 335] width 216 height 34
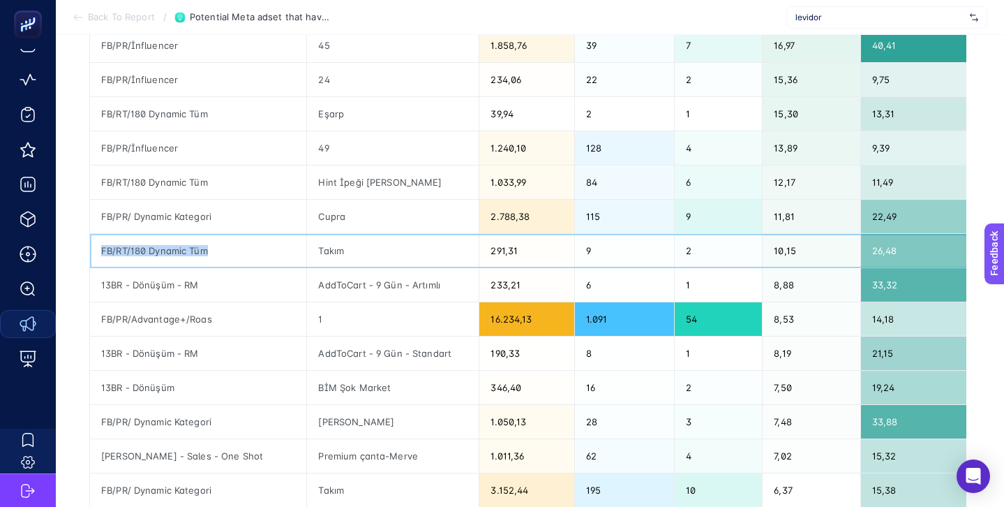
scroll to position [0, 0]
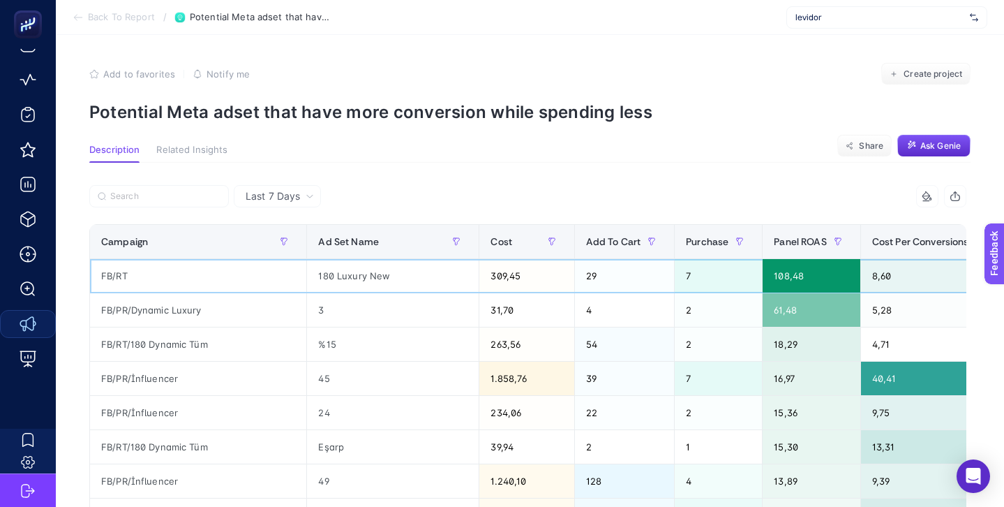
click at [353, 275] on div "180 Luxury New" at bounding box center [393, 276] width 172 height 34
copy tr "180 Luxury New"
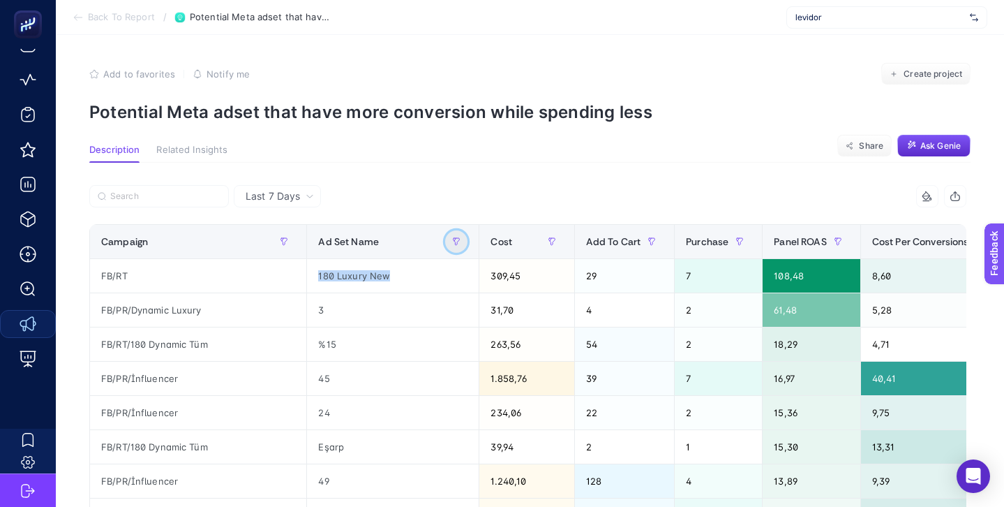
click at [452, 239] on icon "button" at bounding box center [456, 241] width 8 height 8
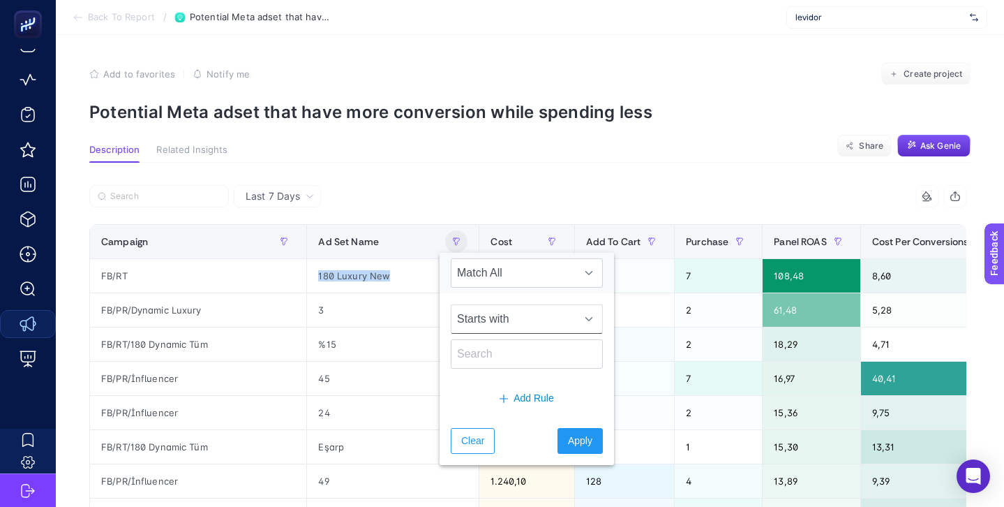
click at [495, 320] on span "Starts with" at bounding box center [514, 319] width 124 height 28
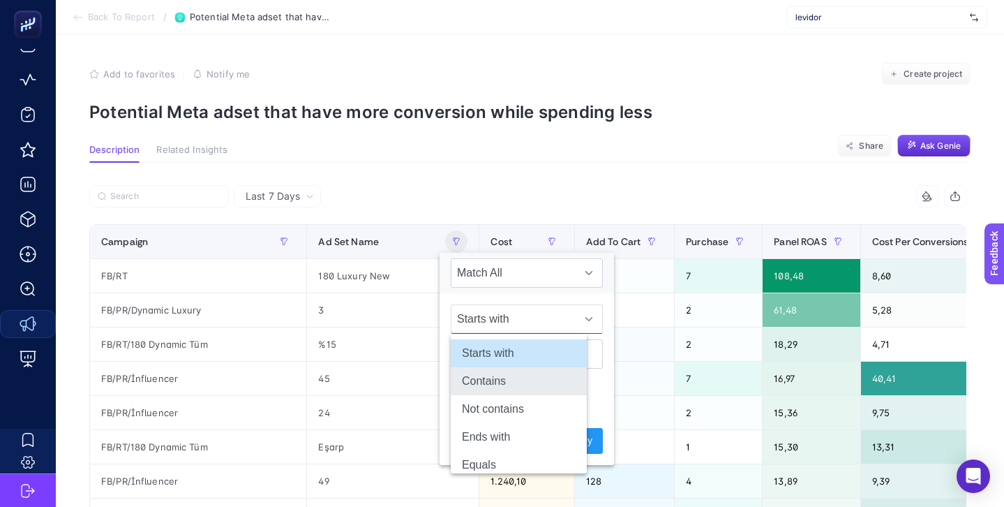
click at [490, 370] on li "Contains" at bounding box center [519, 381] width 136 height 28
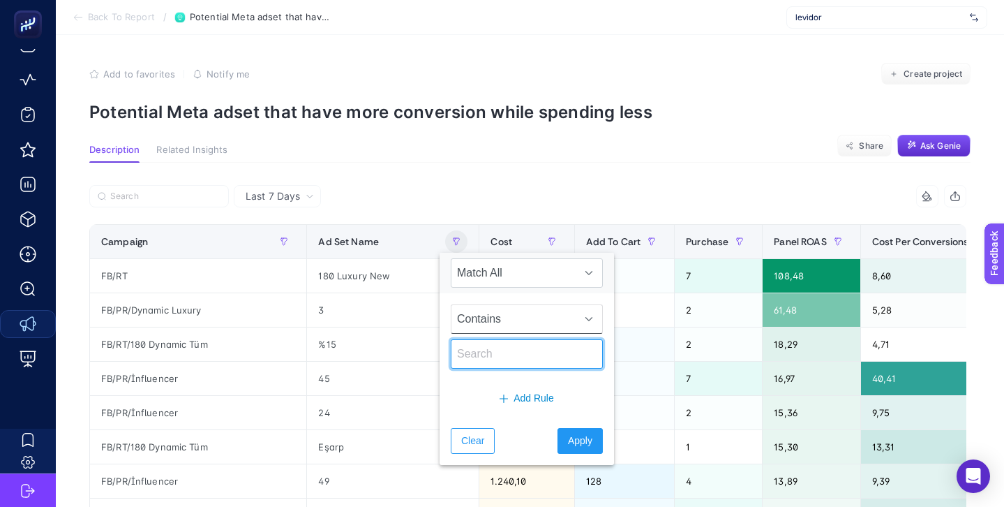
click at [485, 348] on input "text" at bounding box center [527, 353] width 152 height 29
paste input "180 Luxury New"
type input "180 Luxury New"
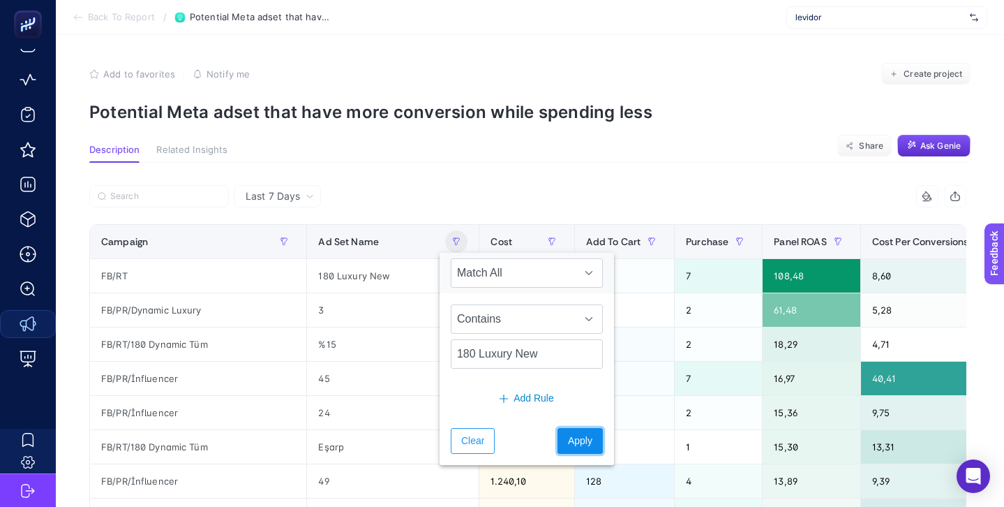
click at [568, 433] on span "Apply" at bounding box center [580, 440] width 24 height 15
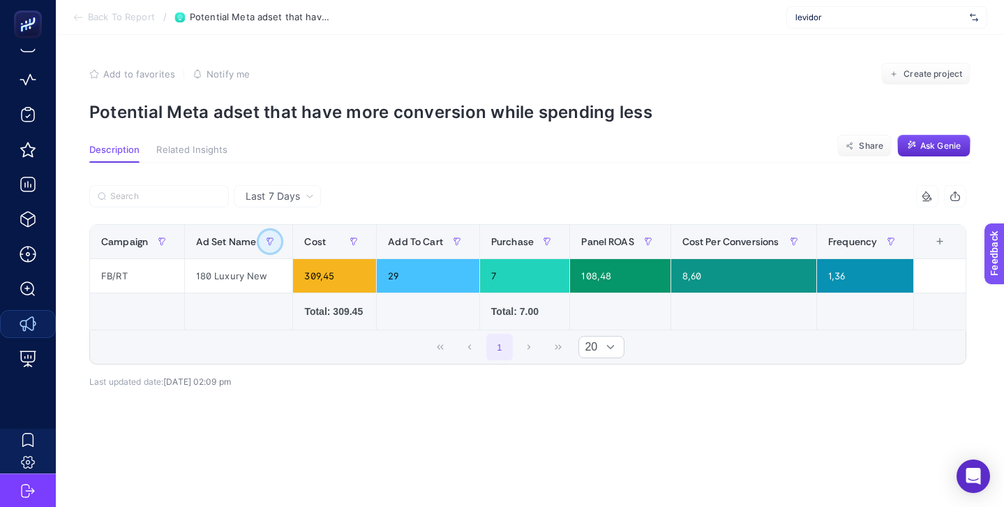
click at [265, 246] on button "button" at bounding box center [270, 241] width 22 height 22
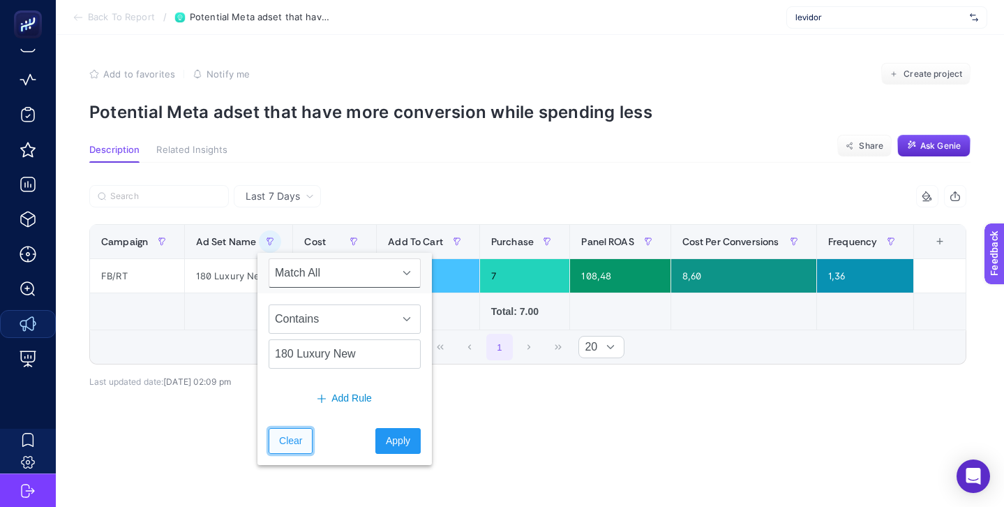
click at [290, 441] on span "Clear" at bounding box center [290, 440] width 23 height 15
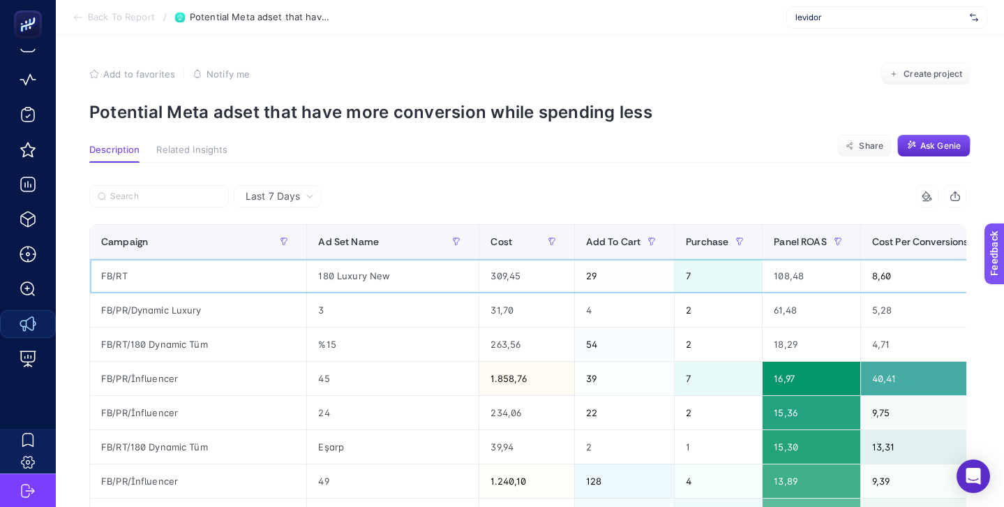
click at [109, 276] on div "FB/RT" at bounding box center [198, 276] width 216 height 34
copy tr "FB/RT"
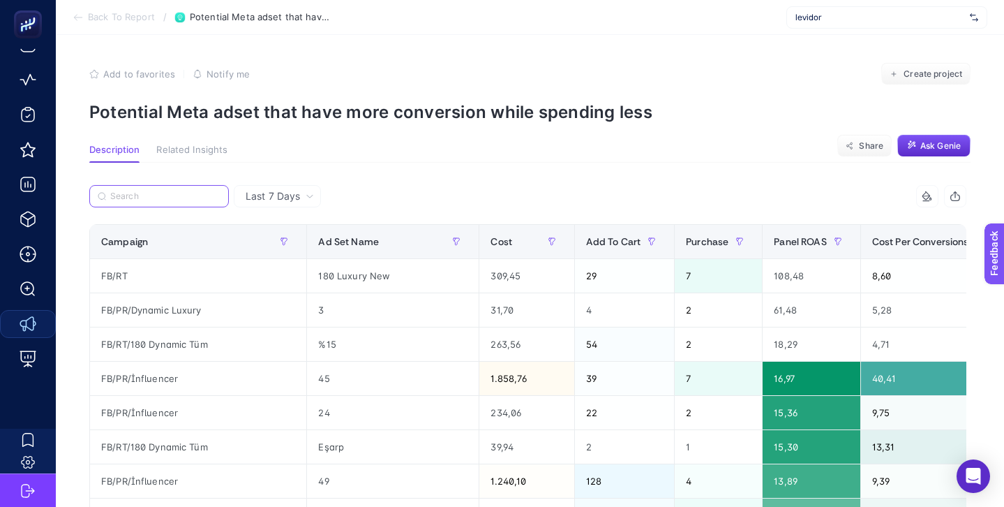
click at [155, 197] on input "Search" at bounding box center [165, 196] width 110 height 10
paste input "FB/RT"
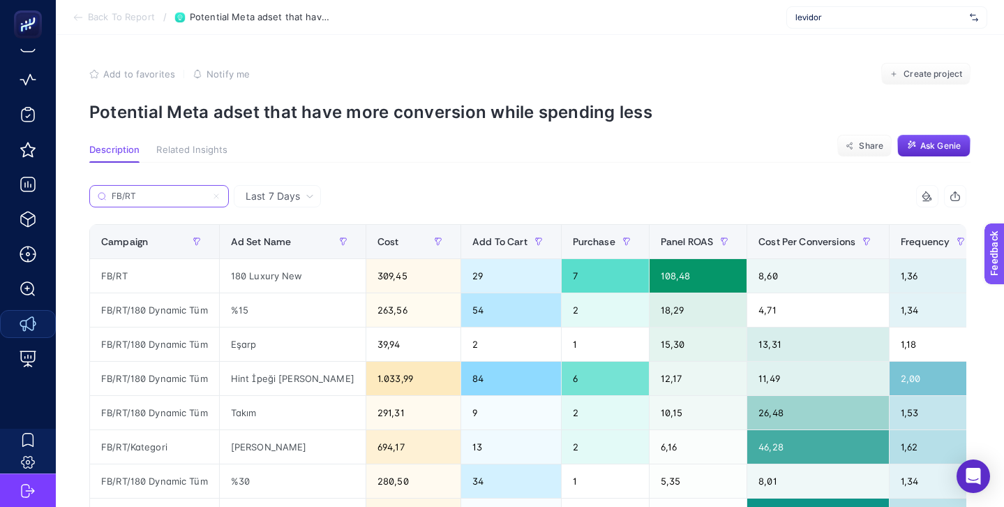
type input "FB/RT"
click at [165, 189] on label "FB/RT" at bounding box center [159, 196] width 140 height 22
click at [165, 191] on input "FB/RT" at bounding box center [159, 196] width 95 height 10
click at [165, 189] on label "FB/RT" at bounding box center [159, 196] width 140 height 22
click at [165, 191] on input "FB/RT" at bounding box center [159, 196] width 95 height 10
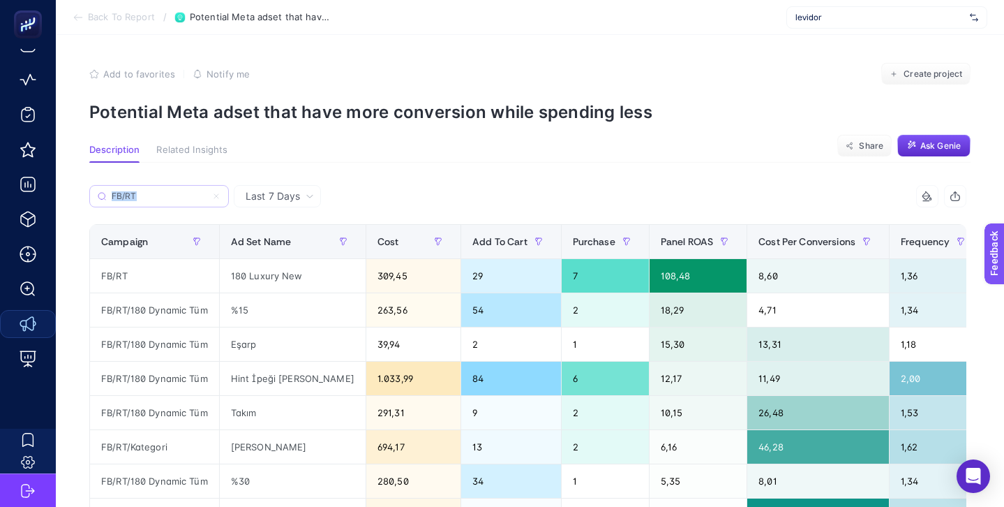
click at [165, 189] on label "FB/RT" at bounding box center [159, 196] width 140 height 22
click at [165, 191] on input "FB/RT" at bounding box center [159, 196] width 95 height 10
click at [289, 173] on div "Last 7 Days FB/RT 6 items selected Campaign Ad Set Name Cost Add To Cart Purcha…" at bounding box center [528, 482] width 900 height 639
click at [217, 197] on input "FB/RT" at bounding box center [165, 196] width 110 height 10
click at [217, 197] on icon at bounding box center [216, 196] width 4 height 4
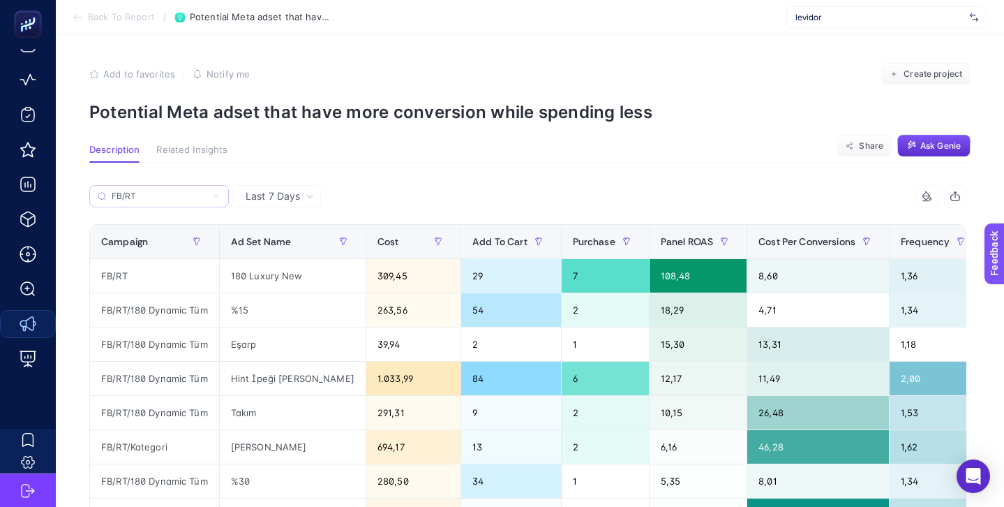
click at [207, 197] on input "FB/RT" at bounding box center [159, 196] width 95 height 10
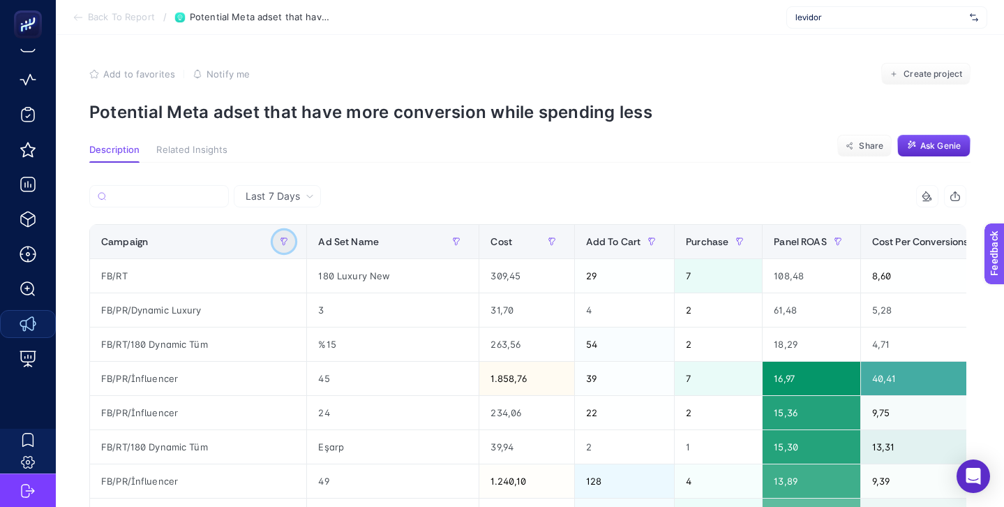
click at [282, 242] on icon "button" at bounding box center [284, 241] width 6 height 7
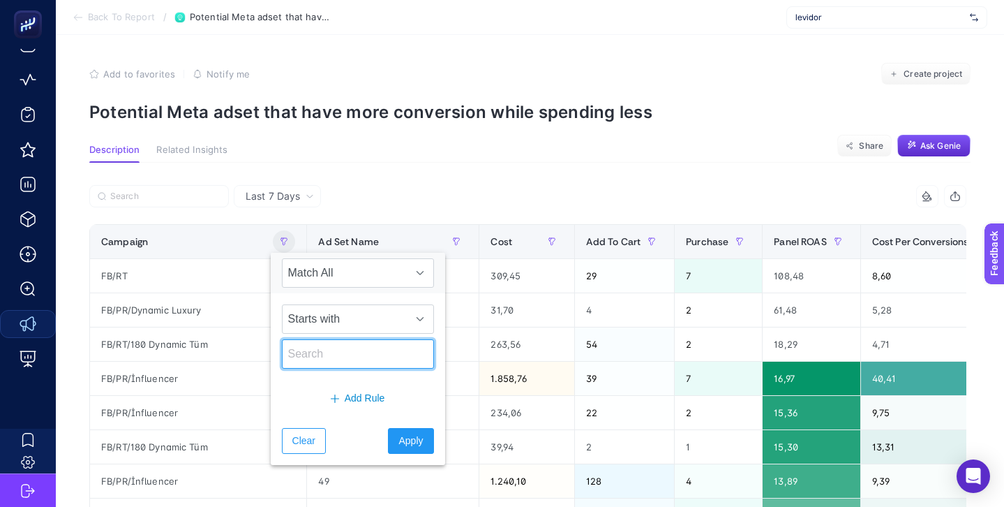
click at [340, 352] on input "text" at bounding box center [358, 353] width 152 height 29
paste input "FB/RT"
type input "FB/RT"
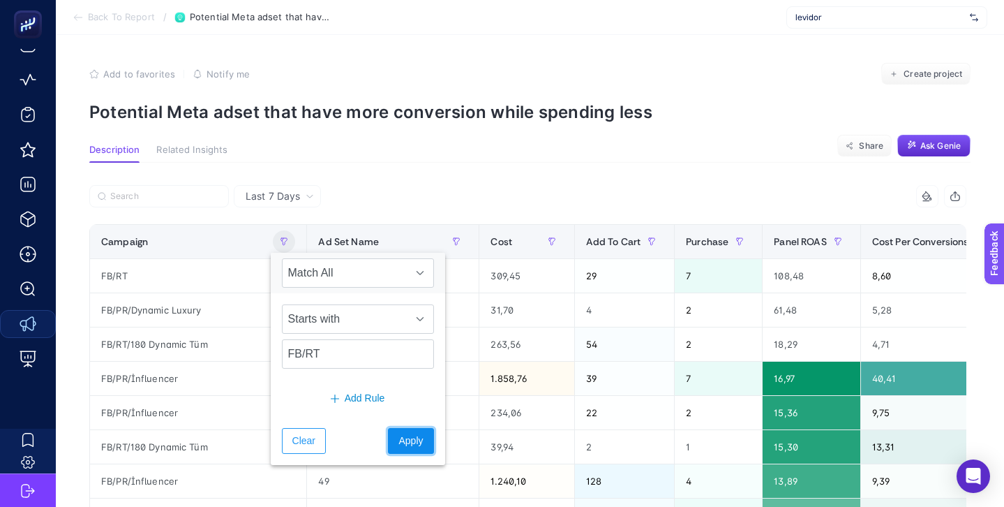
click at [388, 440] on button "Apply" at bounding box center [410, 441] width 45 height 26
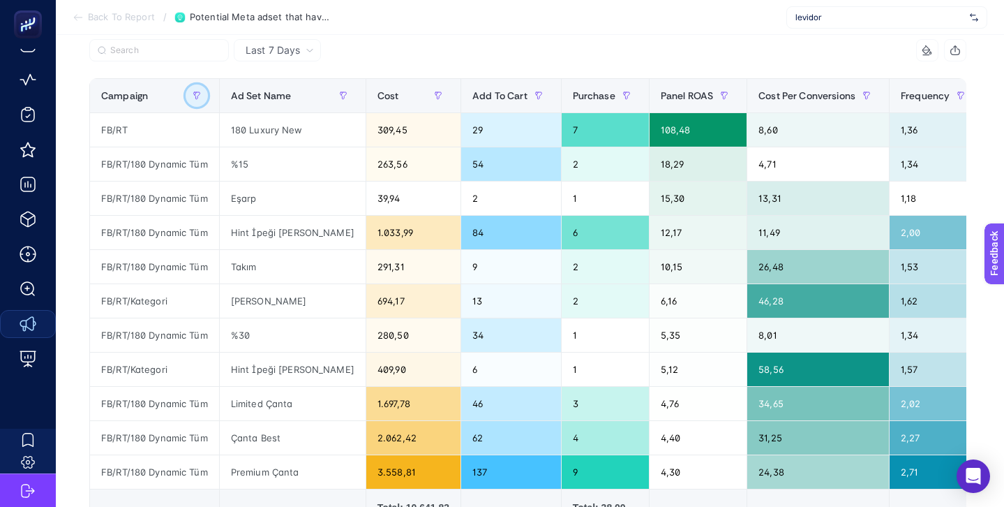
scroll to position [31, 0]
